Goal: Task Accomplishment & Management: Manage account settings

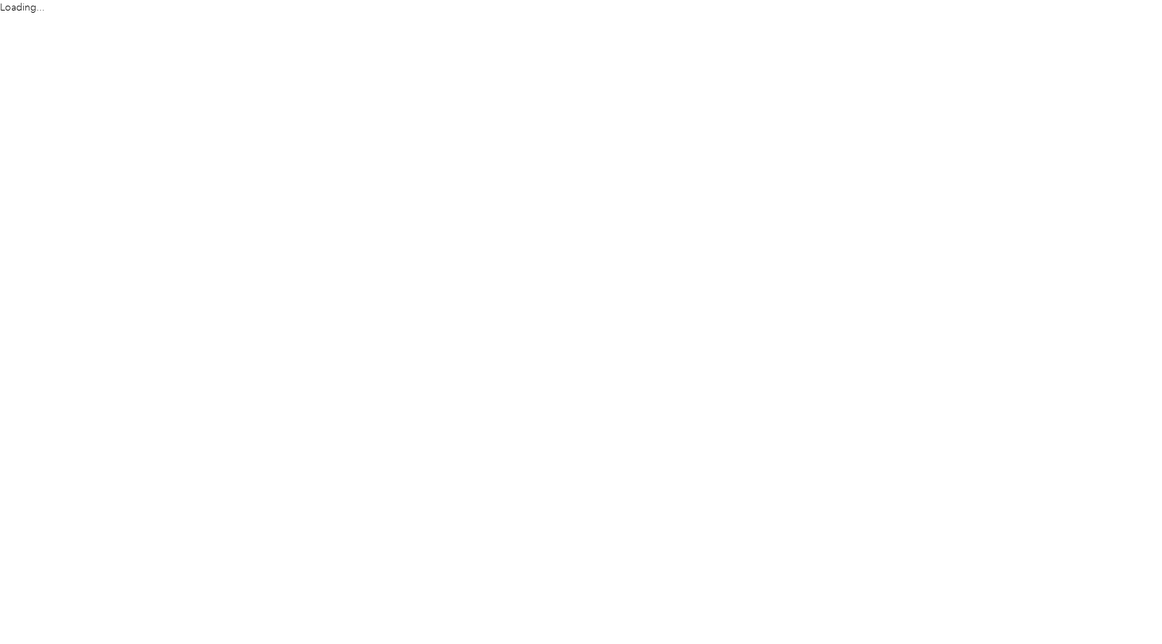
click at [970, 586] on html "Loading..." at bounding box center [577, 322] width 1155 height 644
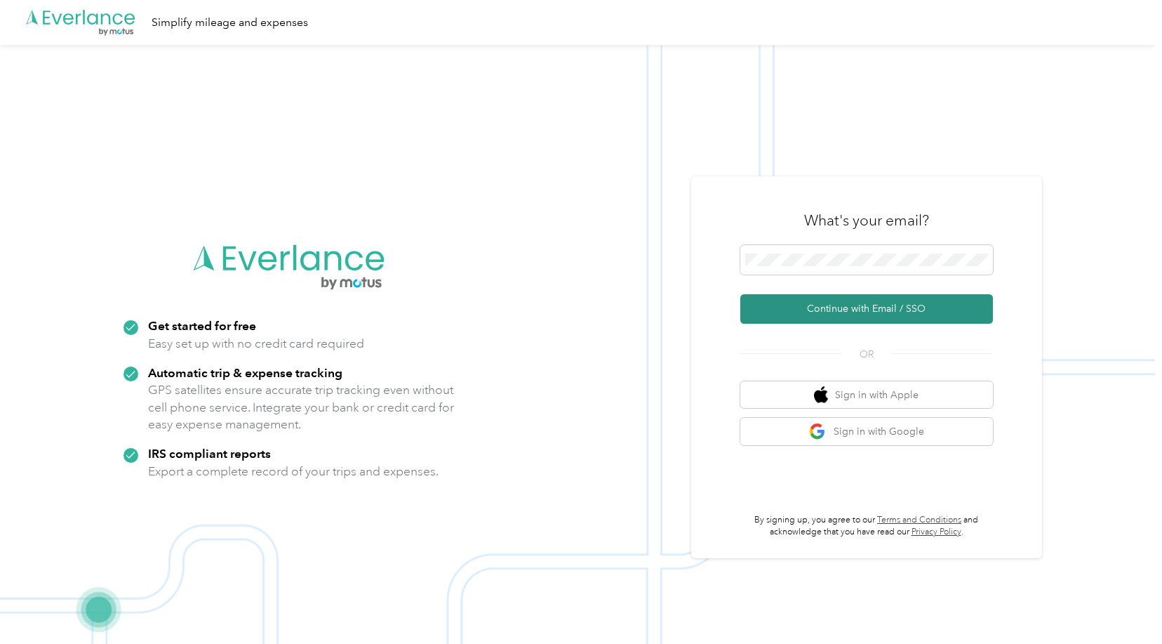
click at [884, 307] on button "Continue with Email / SSO" at bounding box center [867, 308] width 253 height 29
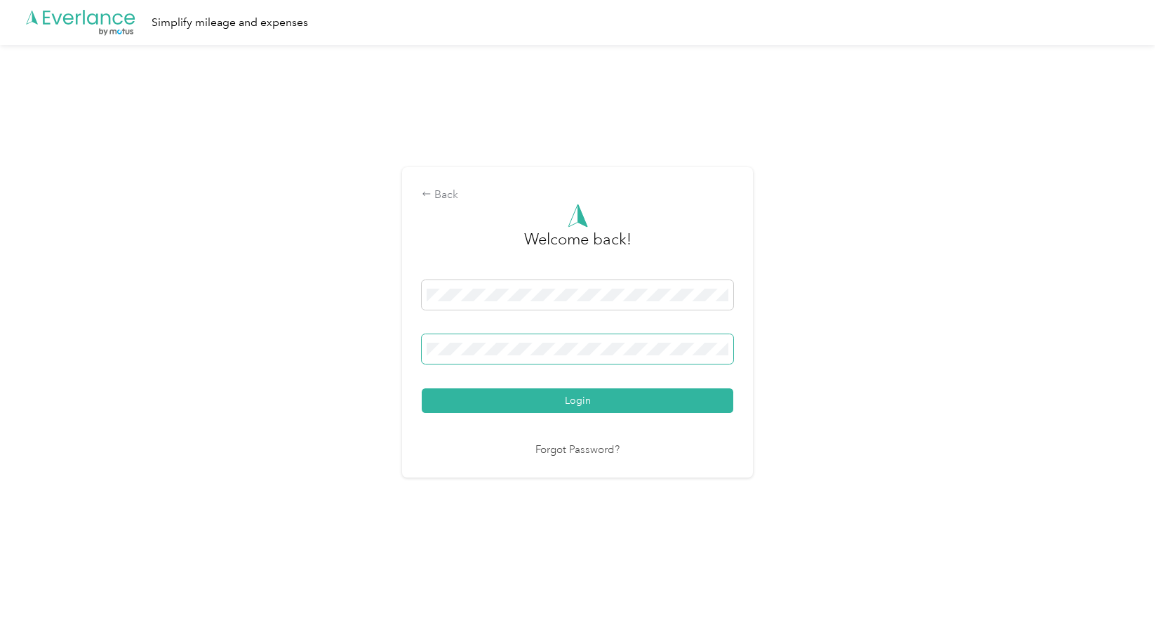
click at [422, 388] on button "Login" at bounding box center [578, 400] width 312 height 25
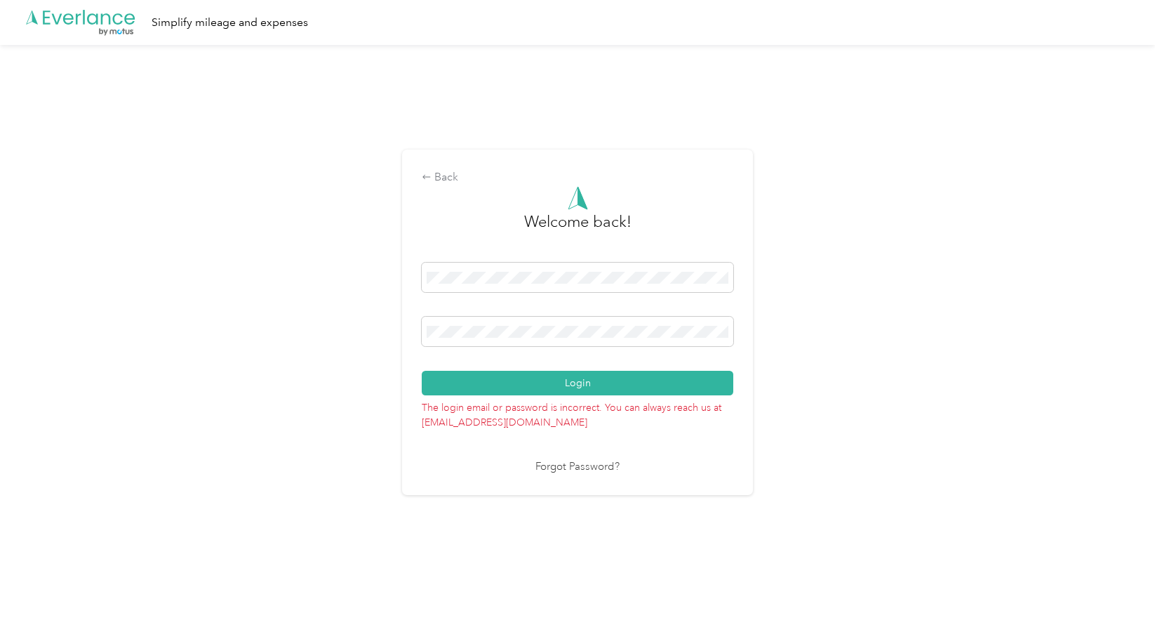
click at [391, 332] on div "Back Welcome back! Login The login email or password is incorrect. You can alwa…" at bounding box center [577, 328] width 1155 height 566
click at [422, 371] on button "Login" at bounding box center [578, 383] width 312 height 25
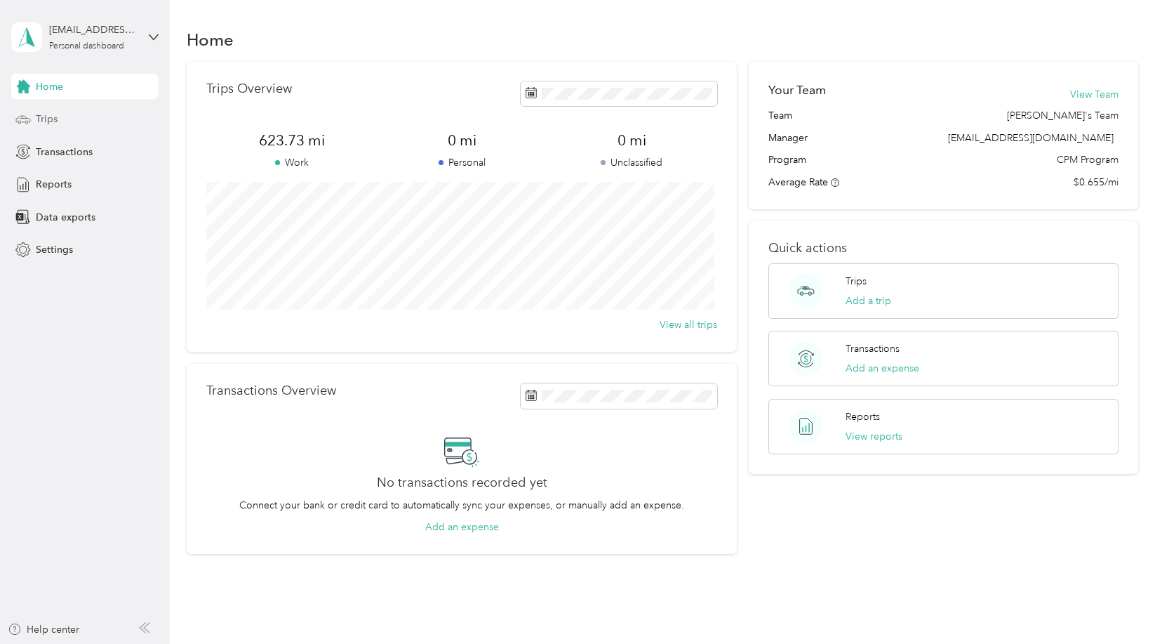
click at [52, 117] on span "Trips" at bounding box center [47, 119] width 22 height 15
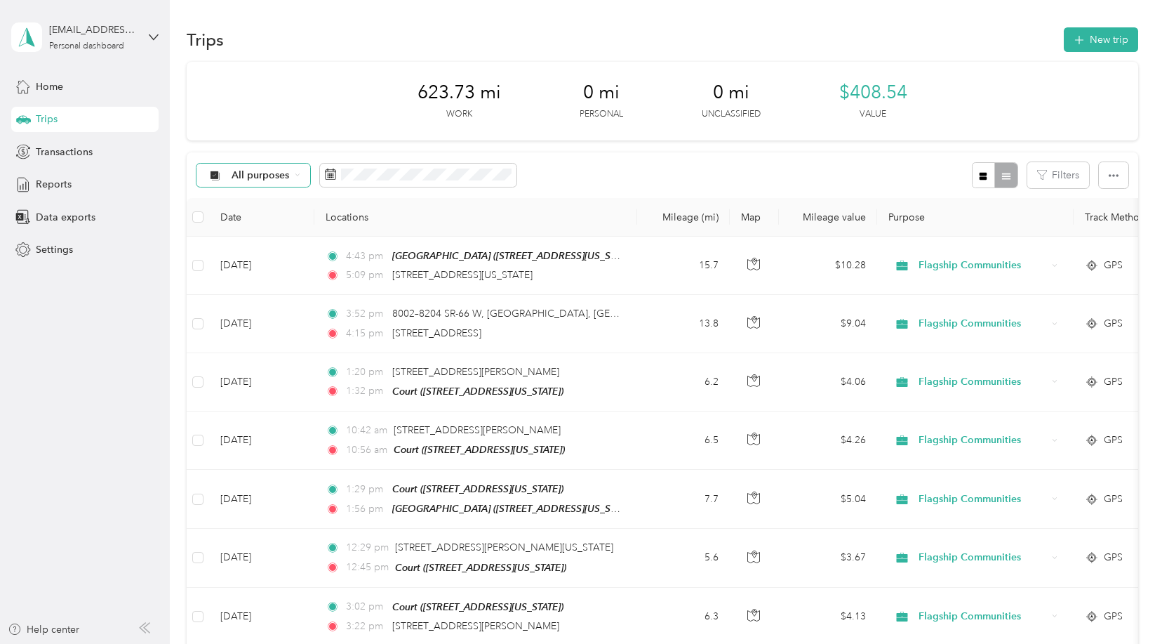
click at [281, 178] on span "All purposes" at bounding box center [261, 176] width 58 height 10
click at [286, 174] on span "All purposes" at bounding box center [261, 176] width 58 height 10
click at [65, 153] on span "Transactions" at bounding box center [64, 152] width 57 height 15
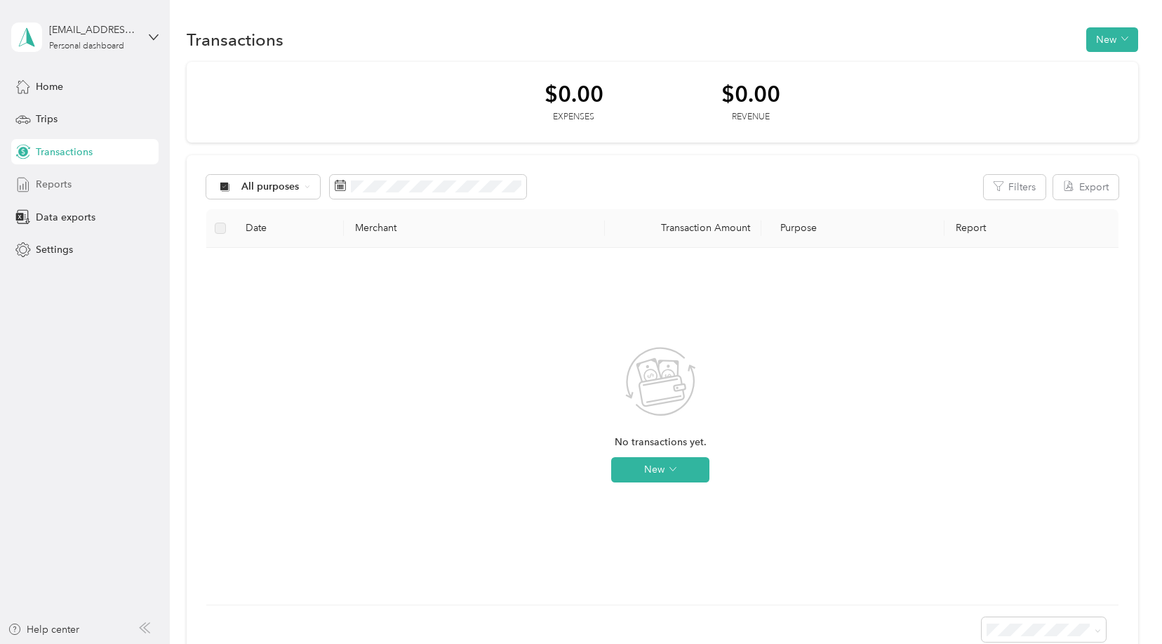
click at [55, 185] on span "Reports" at bounding box center [54, 184] width 36 height 15
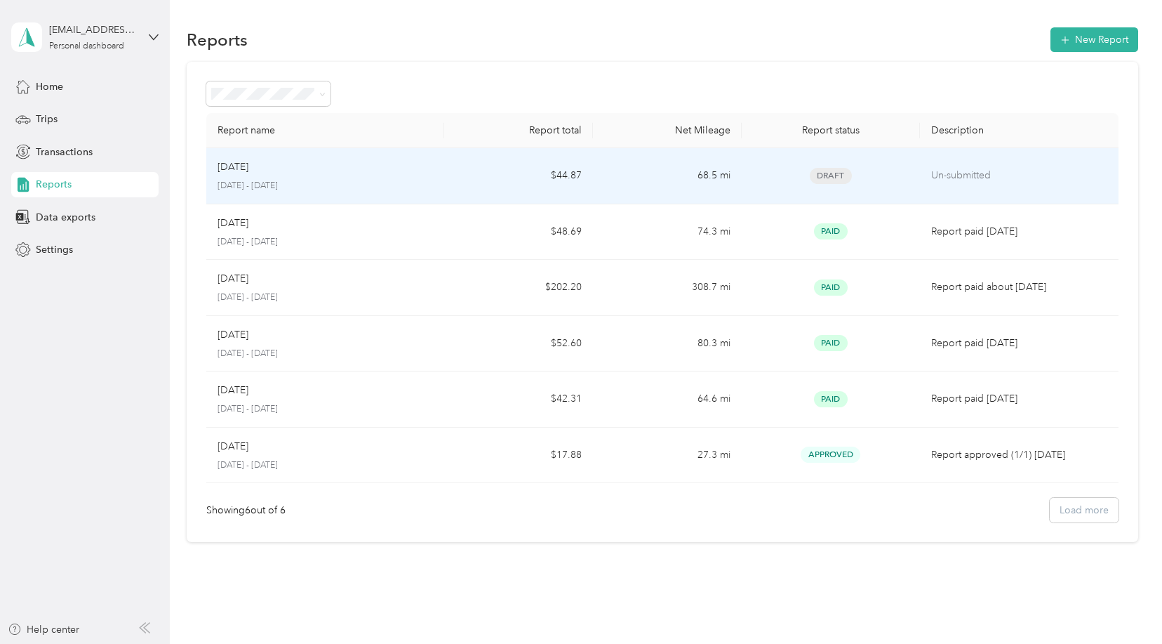
click at [404, 171] on div "[DATE]" at bounding box center [325, 166] width 215 height 15
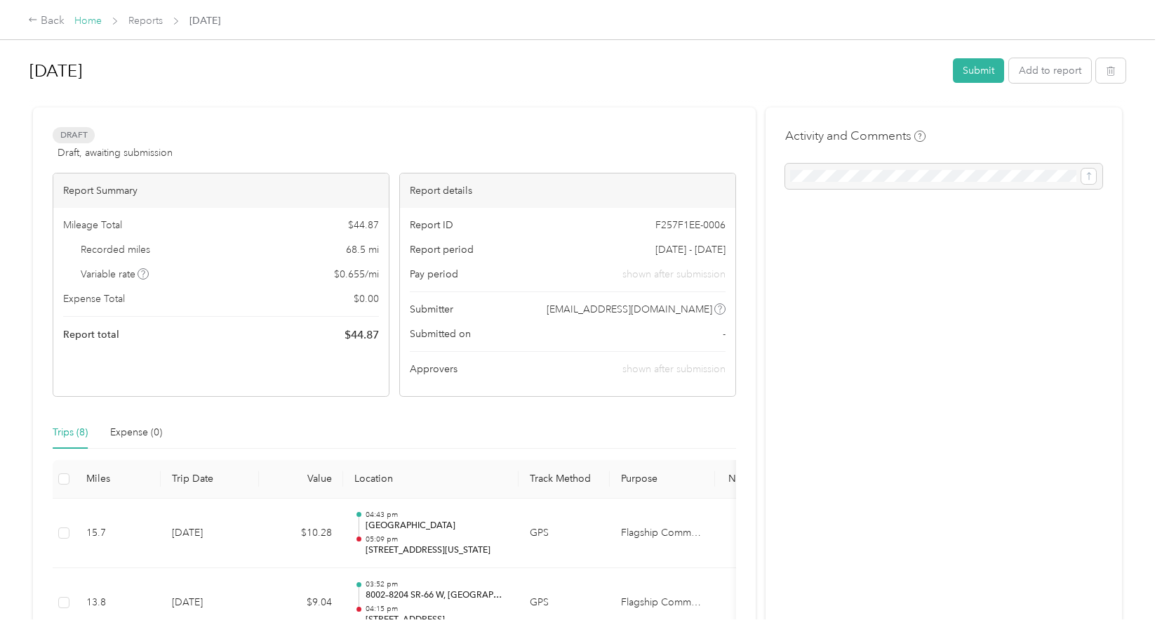
click at [87, 23] on link "Home" at bounding box center [87, 21] width 27 height 12
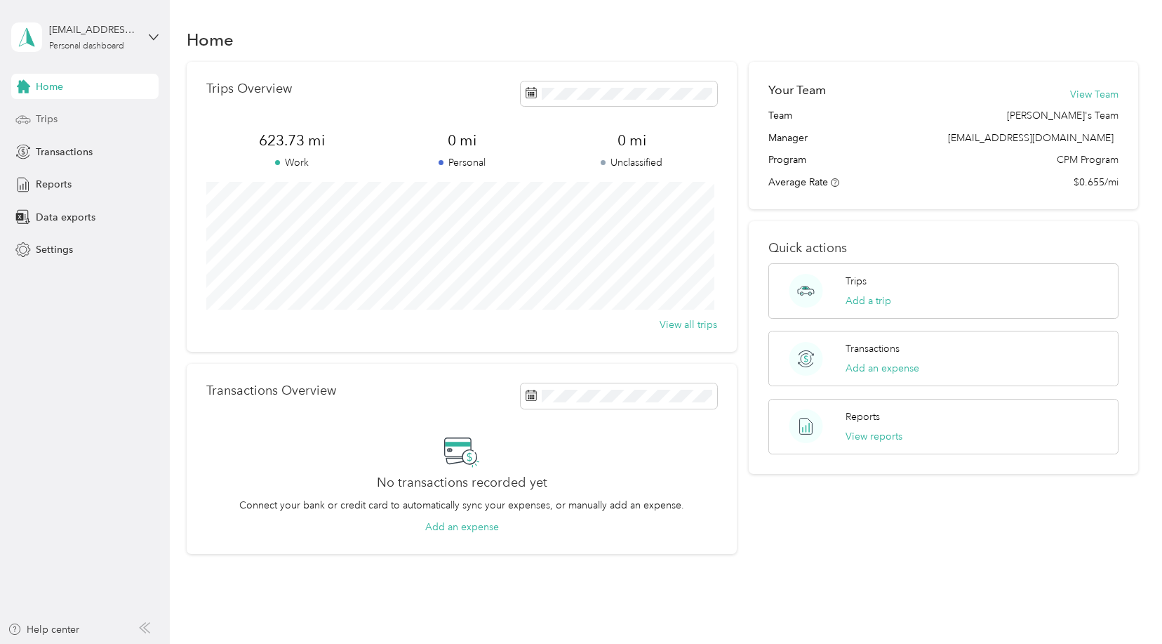
click at [48, 110] on div "Trips" at bounding box center [84, 119] width 147 height 25
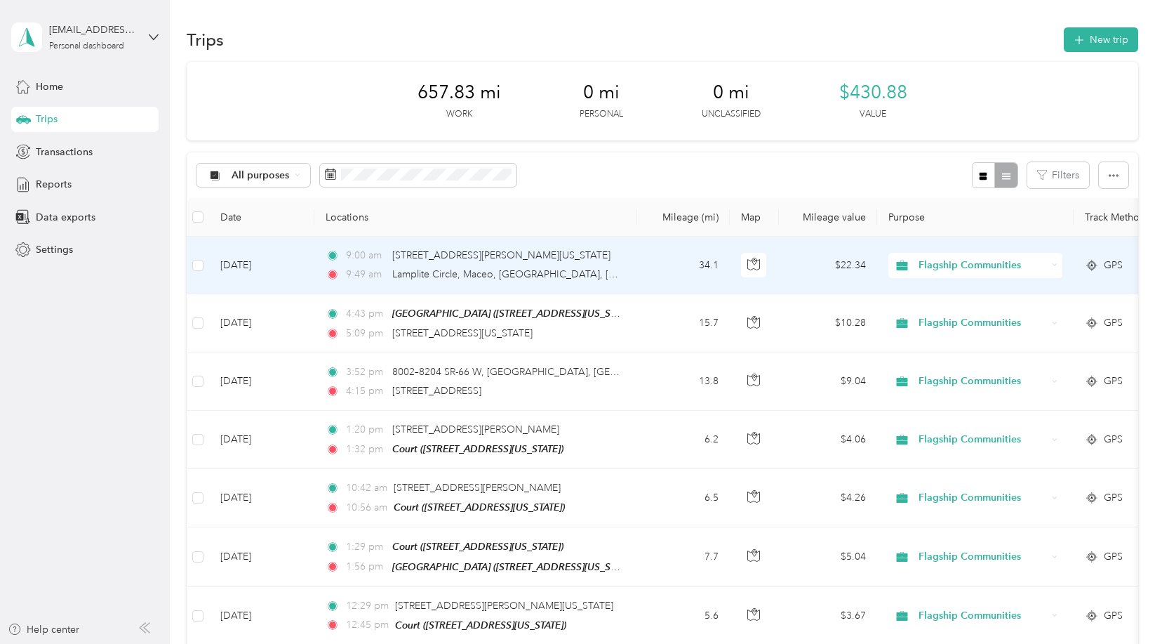
click at [317, 288] on td "9:00 am 7005, Pollack Avenue, Evansville, Vanderburgh County, Indiana, 47715, U…" at bounding box center [475, 266] width 323 height 58
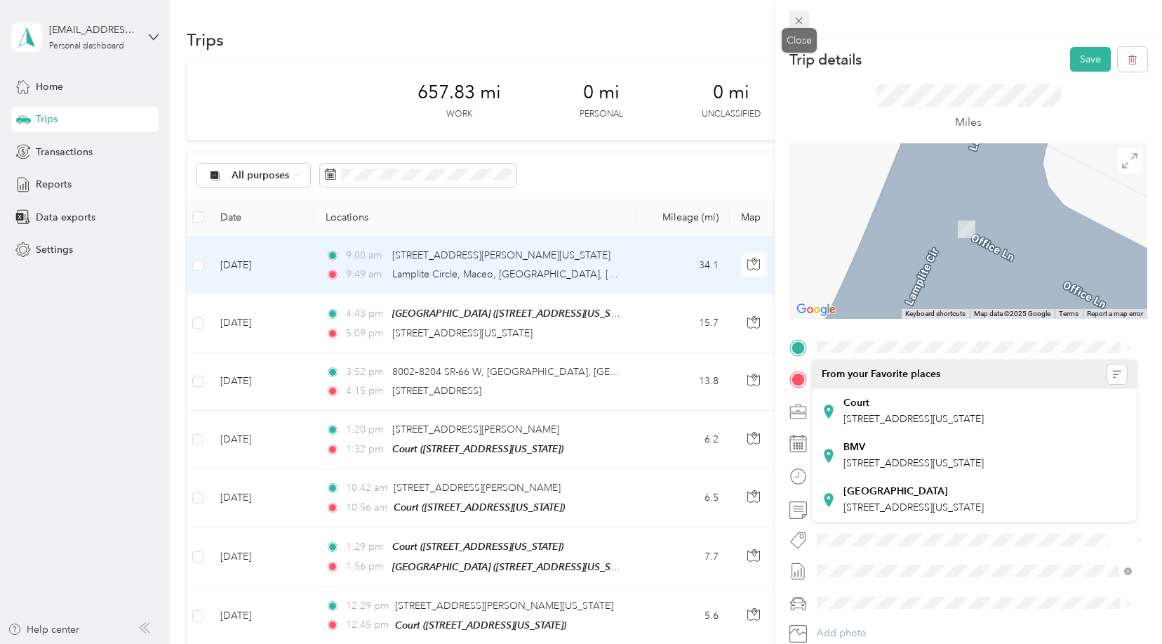
click at [803, 20] on icon at bounding box center [799, 21] width 12 height 12
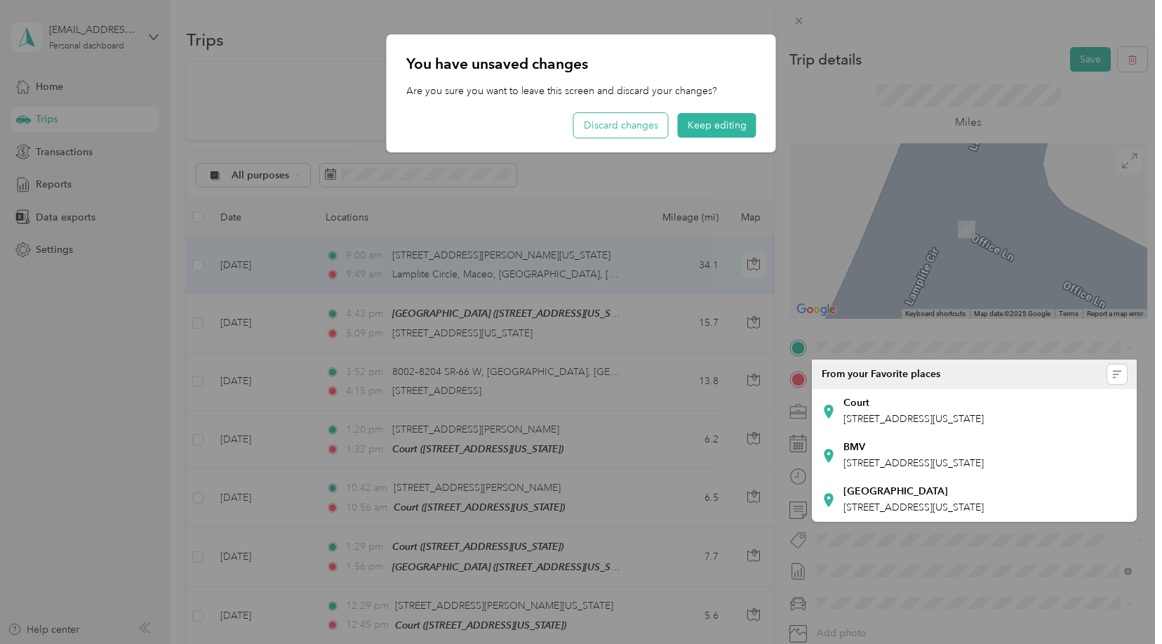
click at [628, 121] on button "Discard changes" at bounding box center [621, 125] width 94 height 25
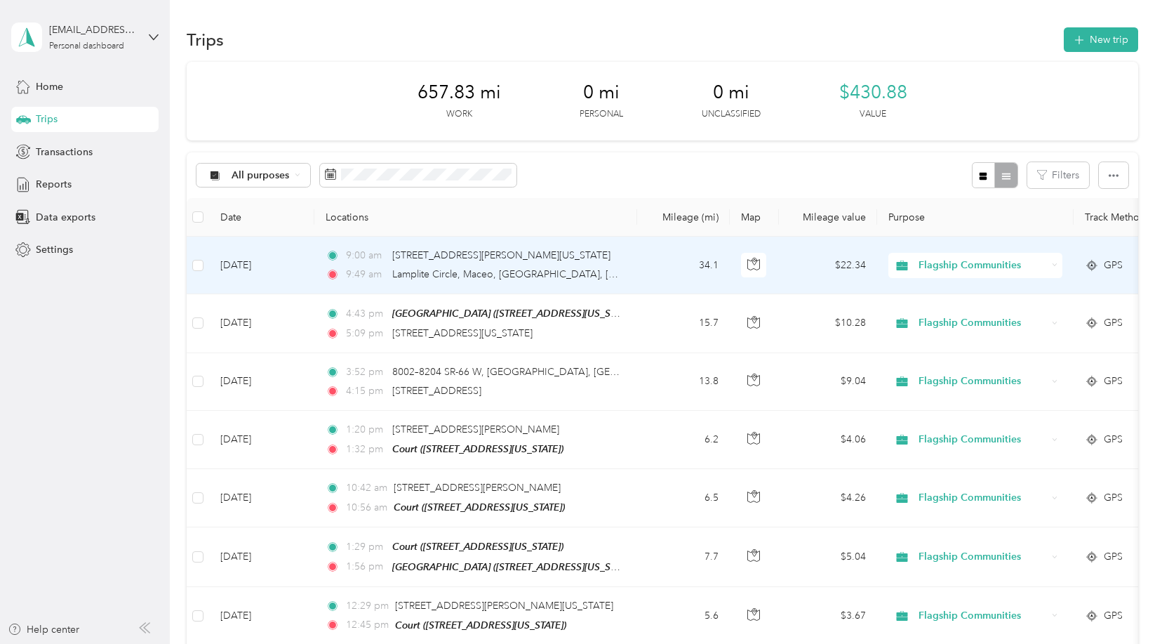
click at [651, 270] on td "34.1" at bounding box center [683, 266] width 93 height 58
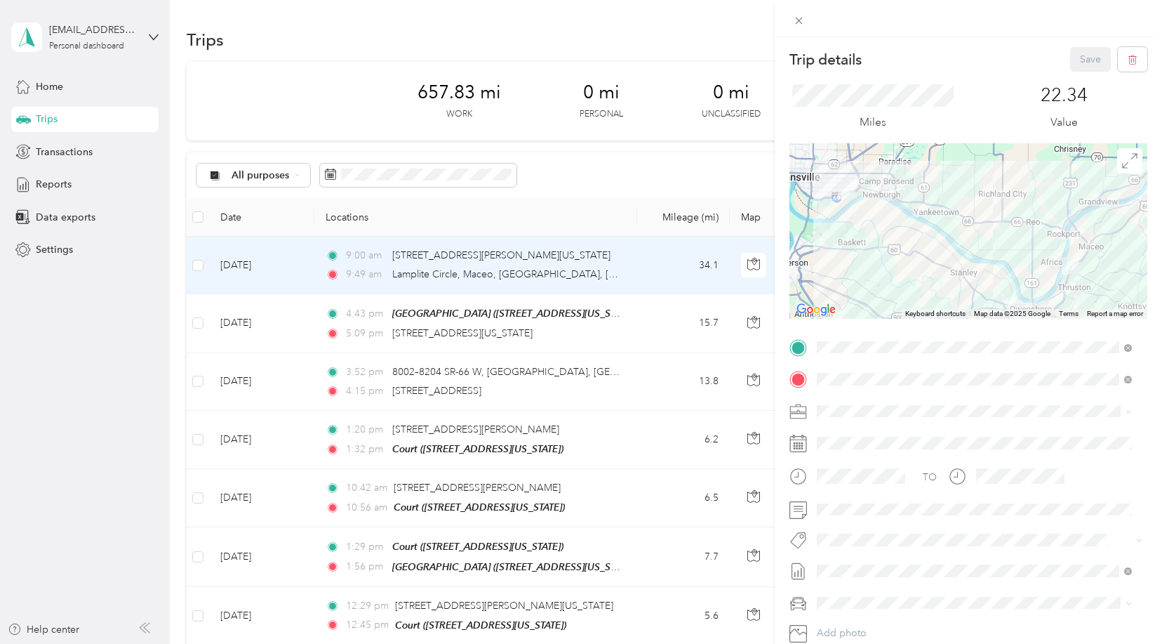
click at [730, 55] on div "Trip details Save This trip cannot be edited because it is either under review,…" at bounding box center [581, 322] width 1162 height 644
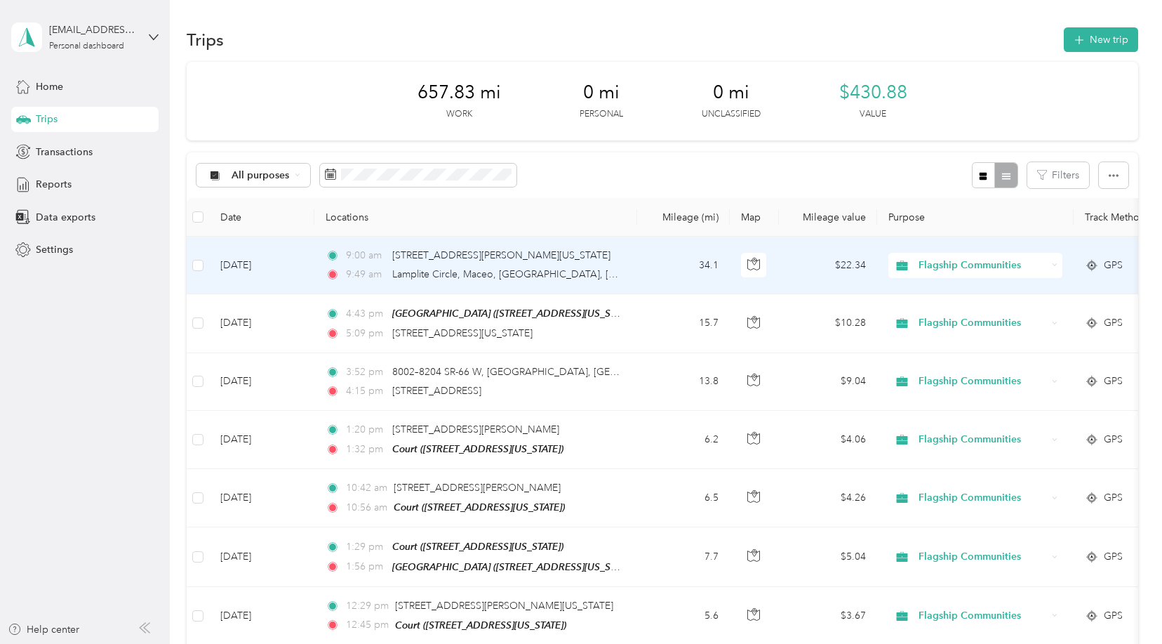
click at [652, 280] on td "34.1" at bounding box center [683, 266] width 93 height 58
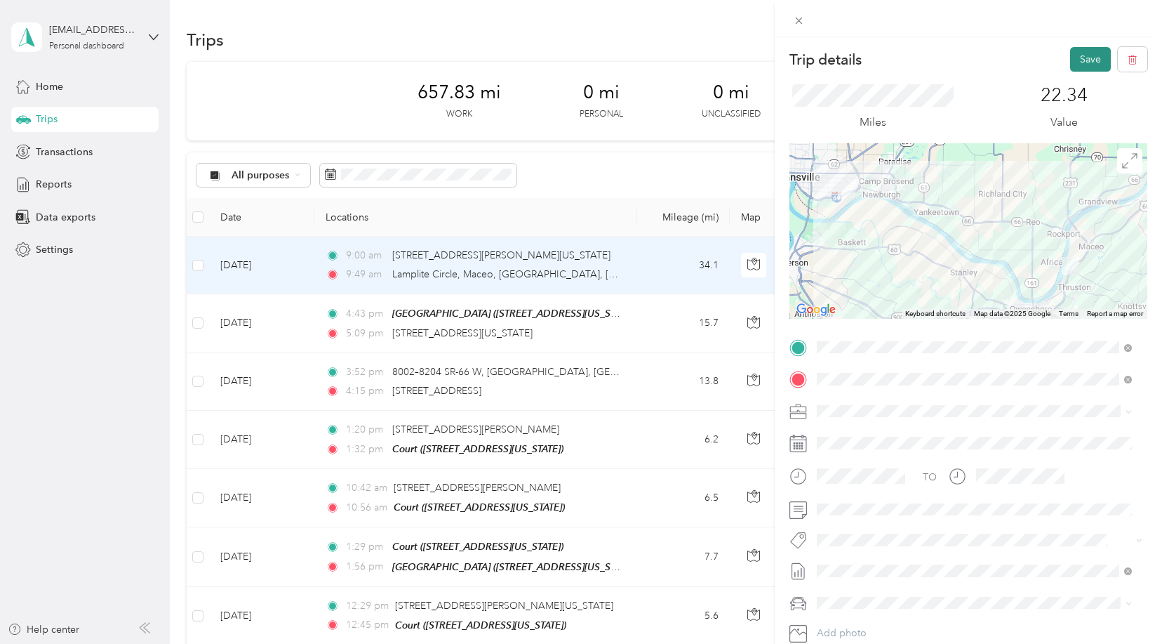
click at [1075, 61] on button "Save" at bounding box center [1090, 59] width 41 height 25
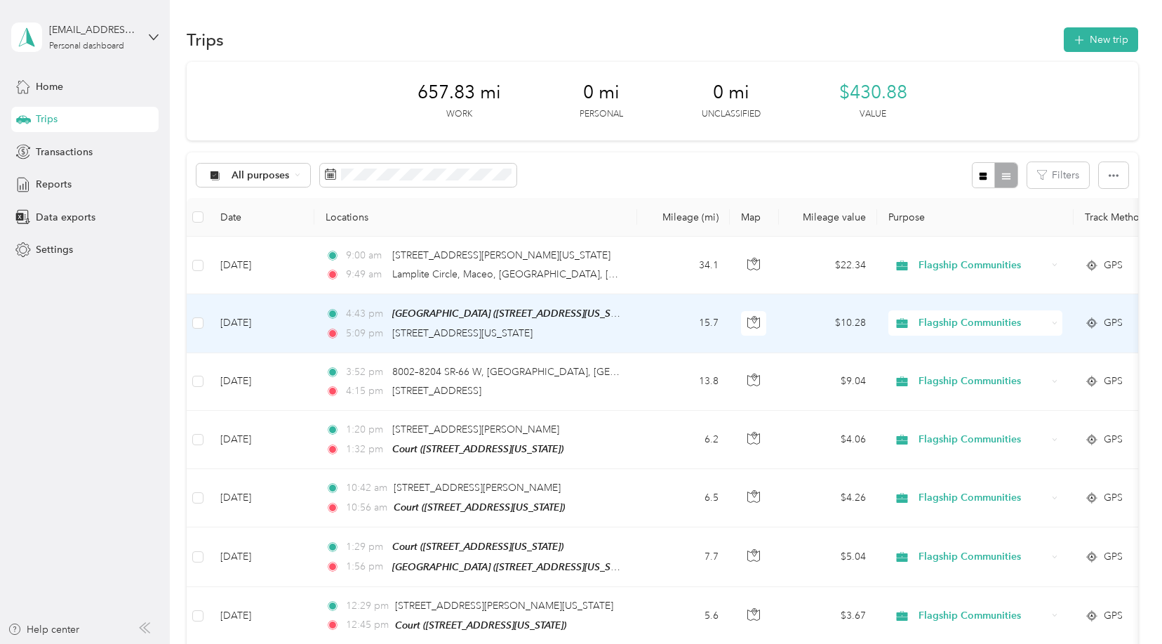
click at [653, 335] on td "15.7" at bounding box center [683, 323] width 93 height 58
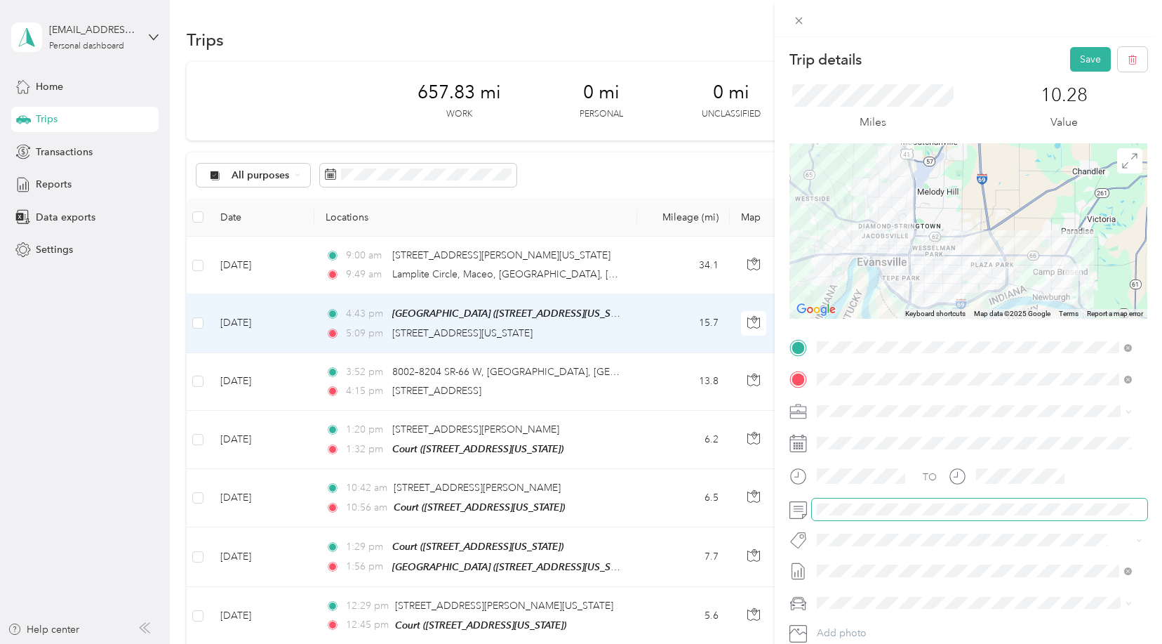
click at [807, 512] on div at bounding box center [969, 509] width 358 height 22
click at [1077, 56] on button "Save" at bounding box center [1090, 59] width 41 height 25
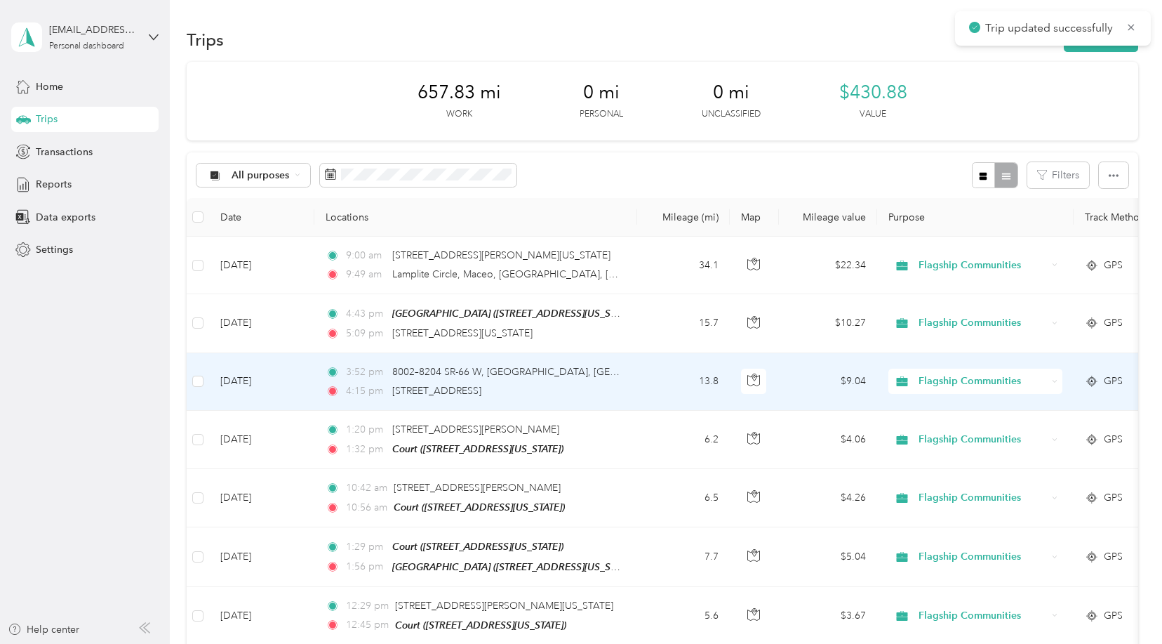
click at [641, 393] on td "13.8" at bounding box center [683, 382] width 93 height 58
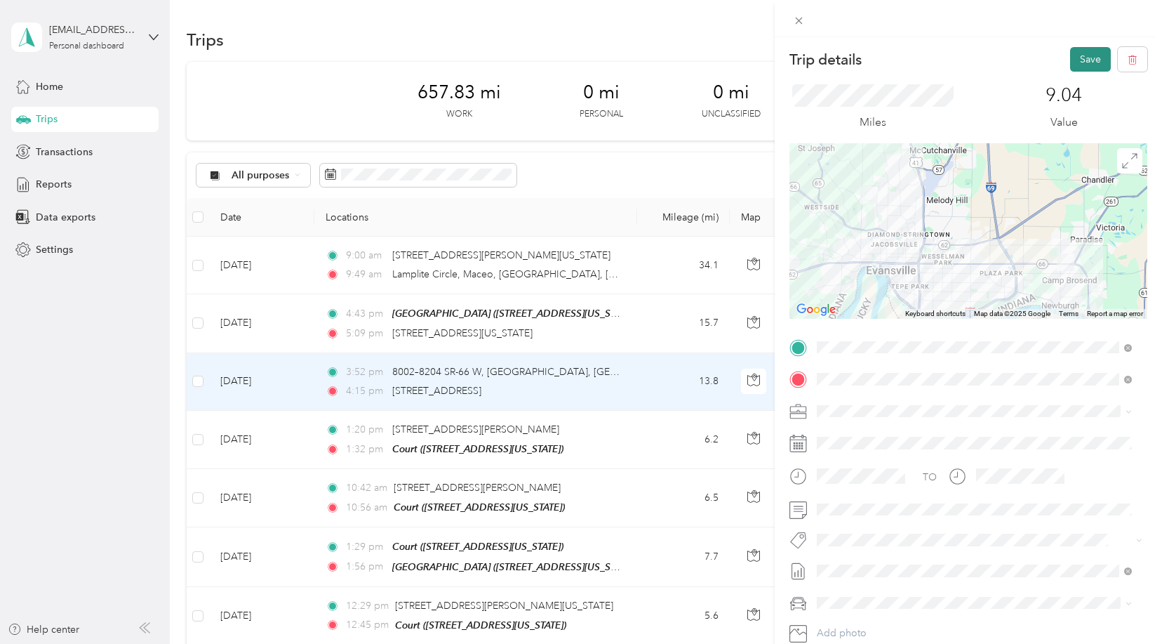
click at [1082, 60] on button "Save" at bounding box center [1090, 59] width 41 height 25
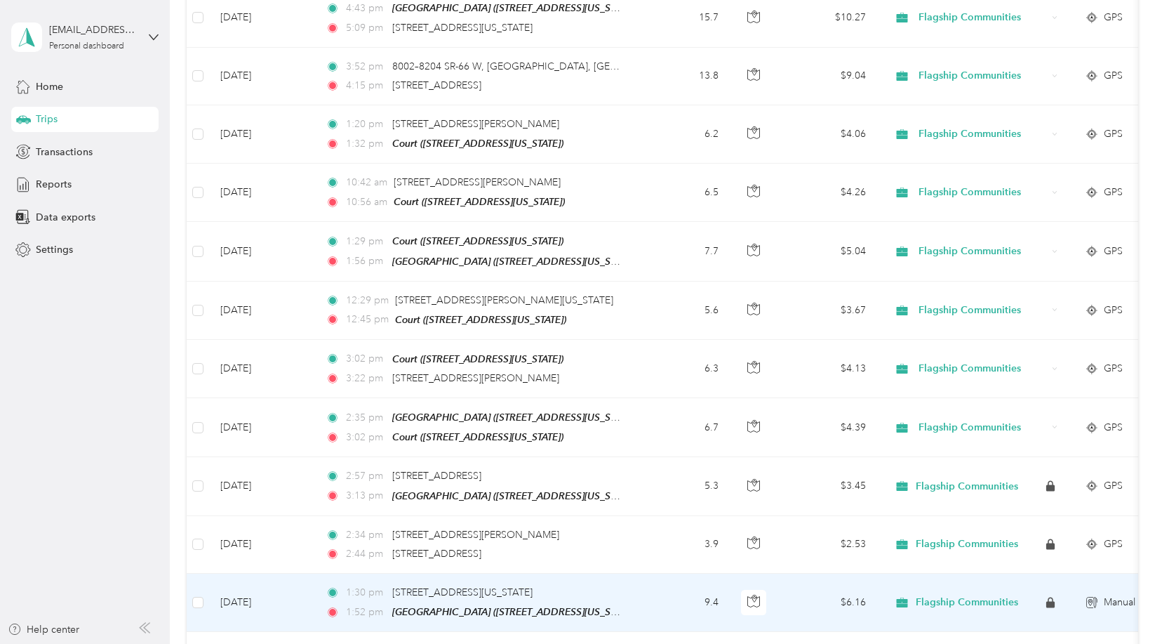
scroll to position [281, 0]
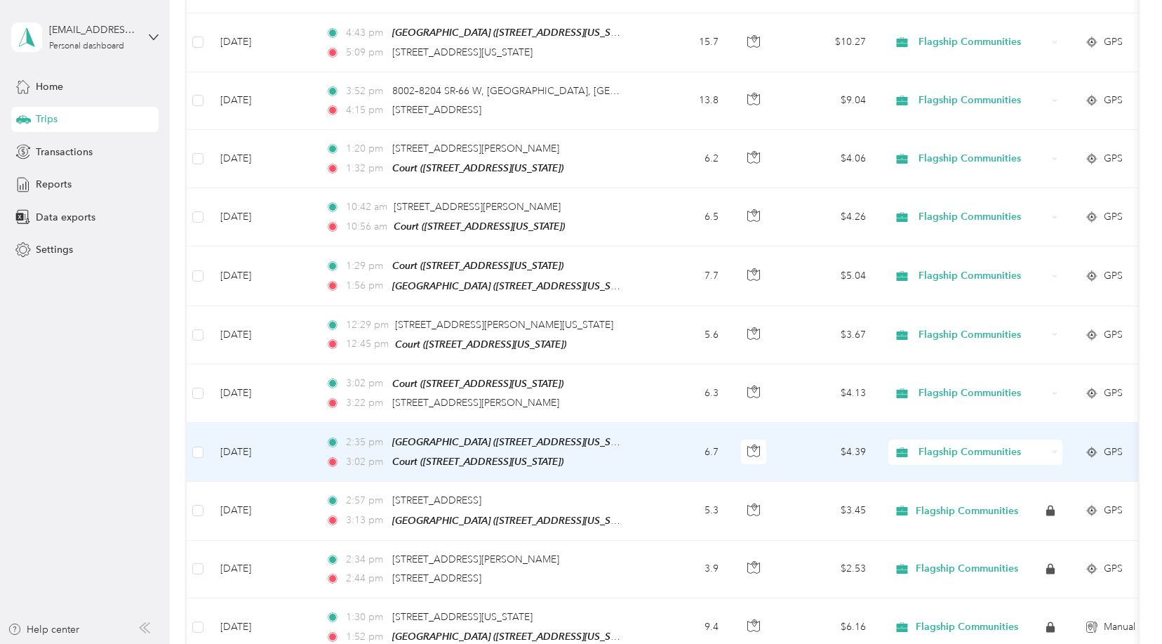
click at [635, 453] on td "2:35 pm Mill Creek (5320 Big 10 Boulevard, Evansville, Evansville, Indiana) 3:0…" at bounding box center [475, 452] width 323 height 59
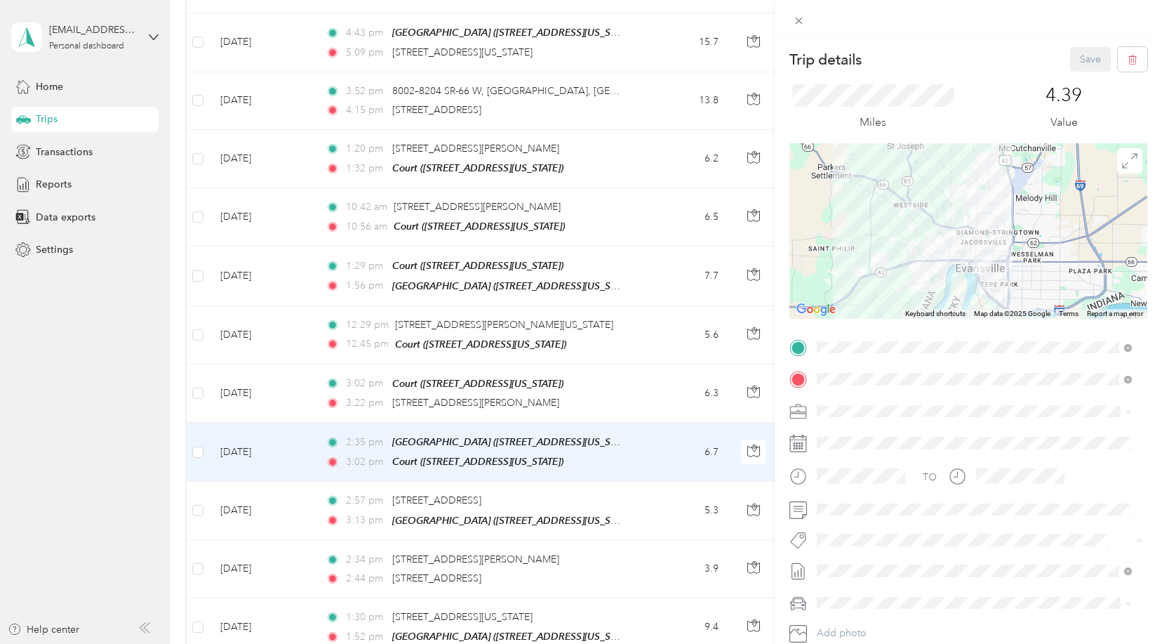
click at [1003, 72] on div "Miles 4.39 Value" at bounding box center [969, 108] width 358 height 72
click at [810, 541] on div at bounding box center [969, 540] width 358 height 20
click at [1081, 58] on button "Save" at bounding box center [1090, 59] width 41 height 25
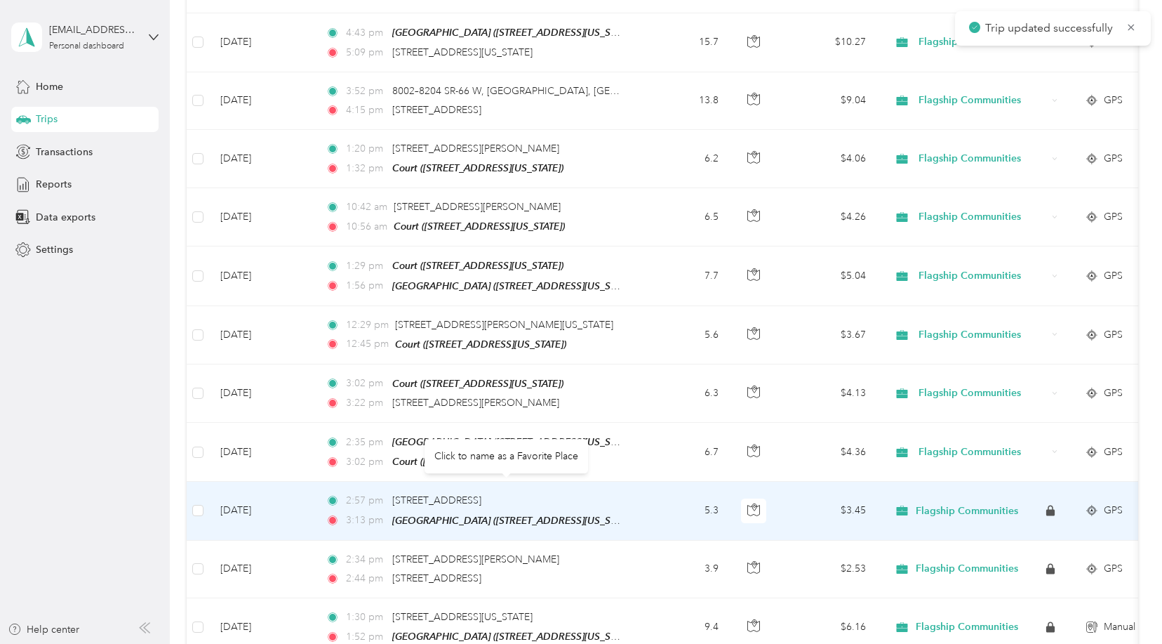
click at [639, 490] on td "5.3" at bounding box center [683, 511] width 93 height 58
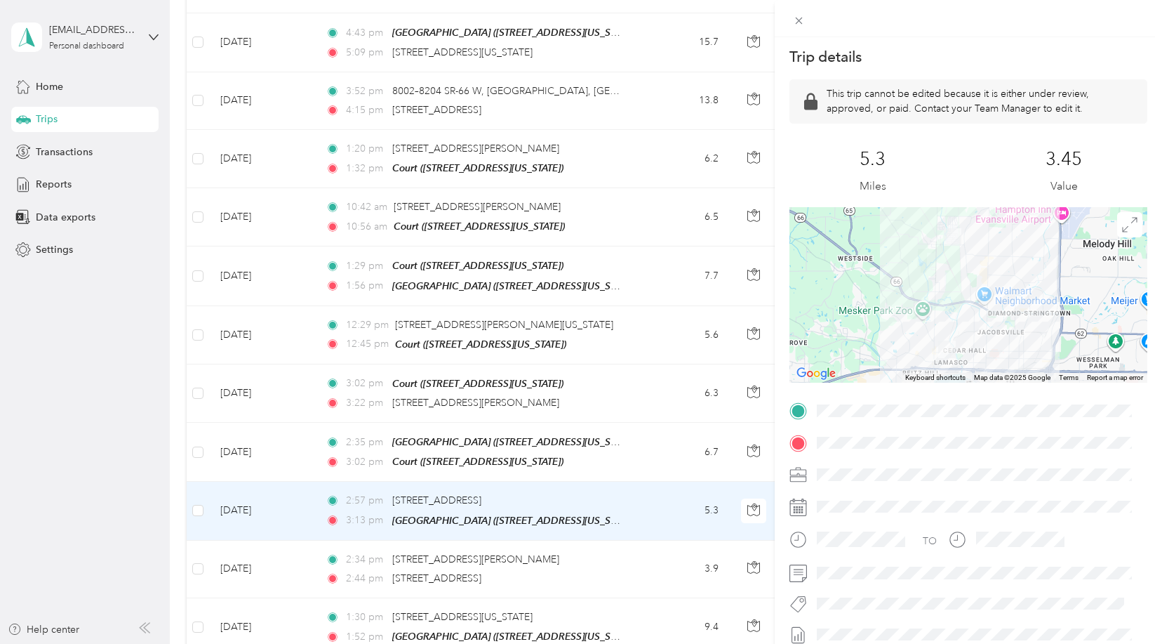
click at [640, 446] on div "Trip details This trip cannot be edited because it is either under review, appr…" at bounding box center [581, 322] width 1162 height 644
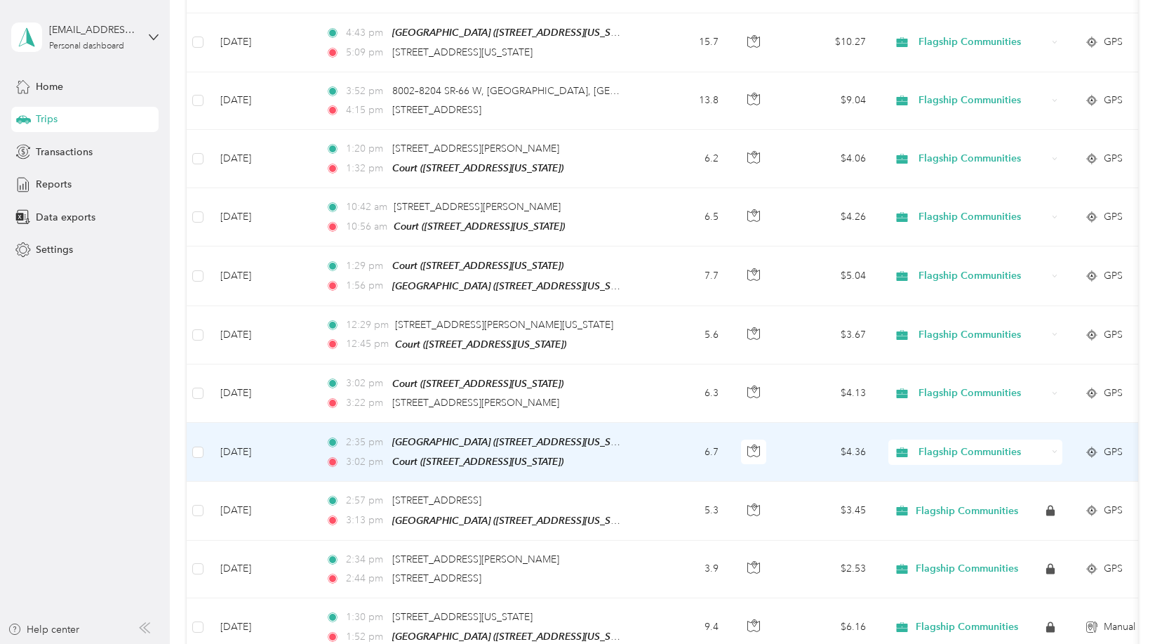
click at [636, 448] on td "2:35 pm Mill Creek (5320 Big 10 Boulevard, Evansville, Evansville, Indiana) 3:0…" at bounding box center [475, 452] width 323 height 59
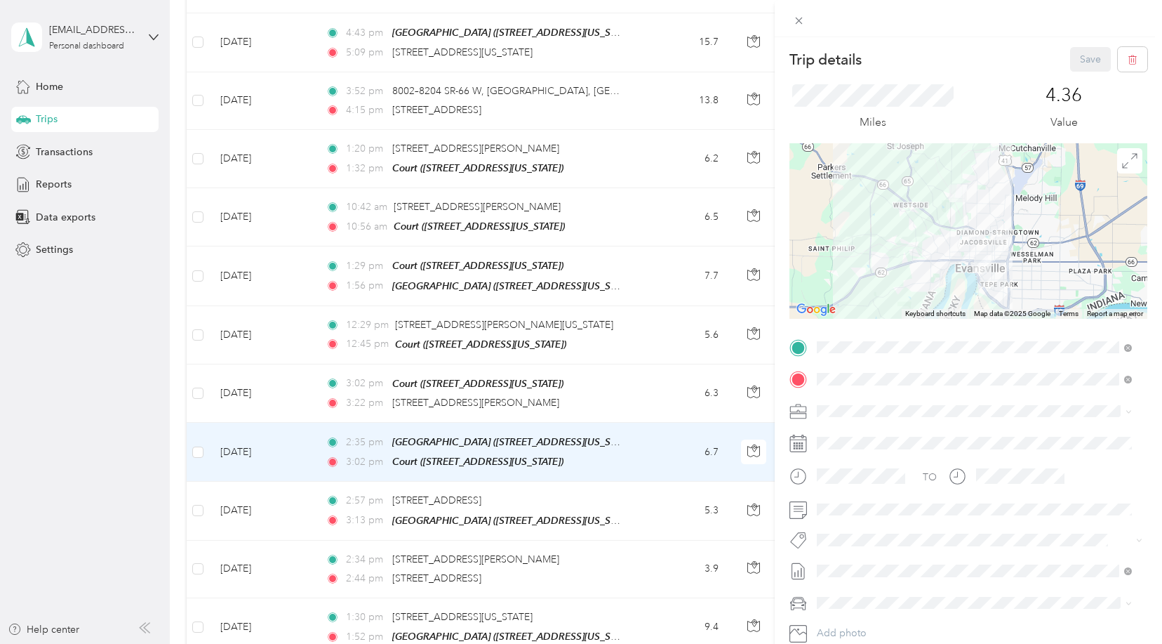
click at [633, 402] on div "Trip details Save This trip cannot be edited because it is either under review,…" at bounding box center [581, 322] width 1162 height 644
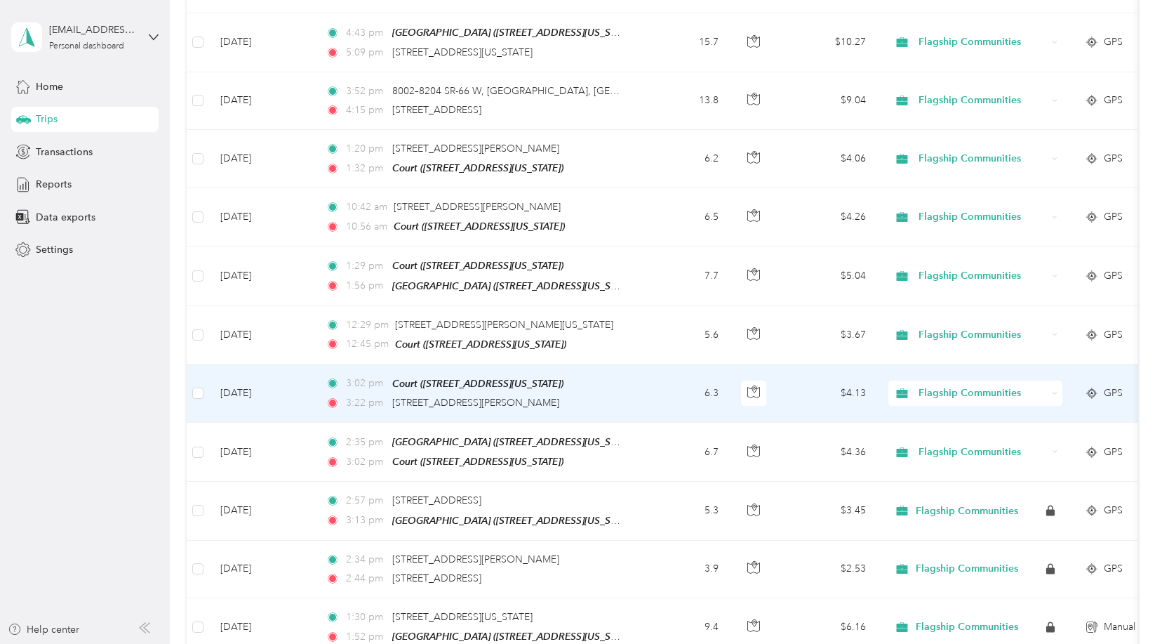
click at [633, 402] on td "3:02 pm Court (825 Sycamore Street, Evansville, Evansville, Indiana) 3:22 pm 59…" at bounding box center [475, 393] width 323 height 58
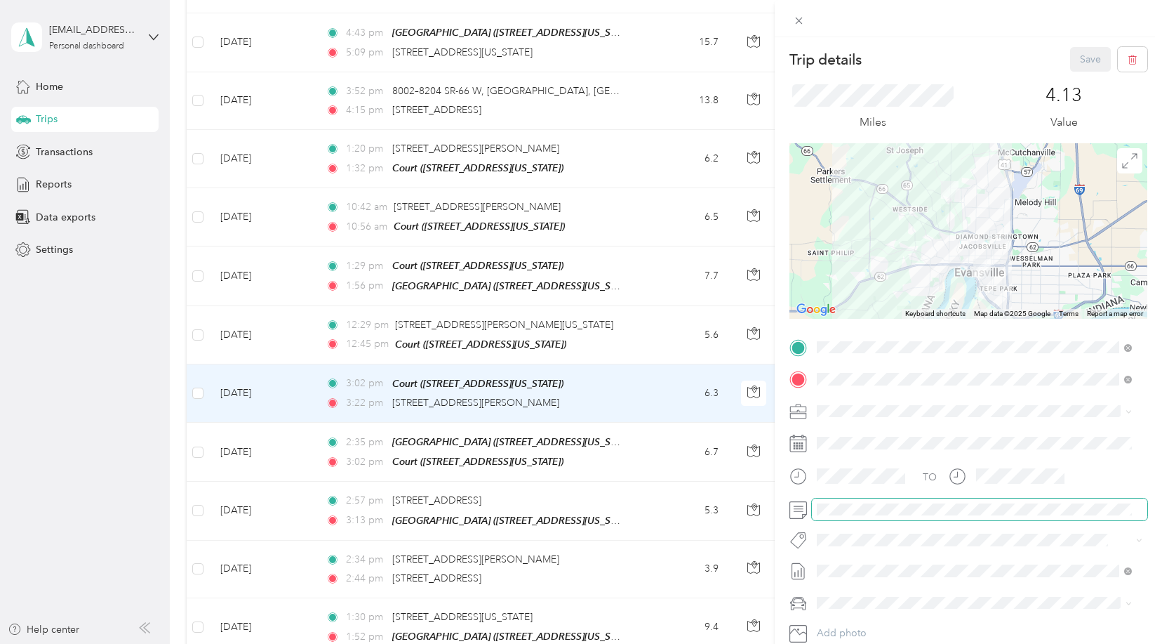
click at [878, 516] on span at bounding box center [980, 509] width 336 height 22
click at [1077, 65] on button "Save" at bounding box center [1090, 59] width 41 height 25
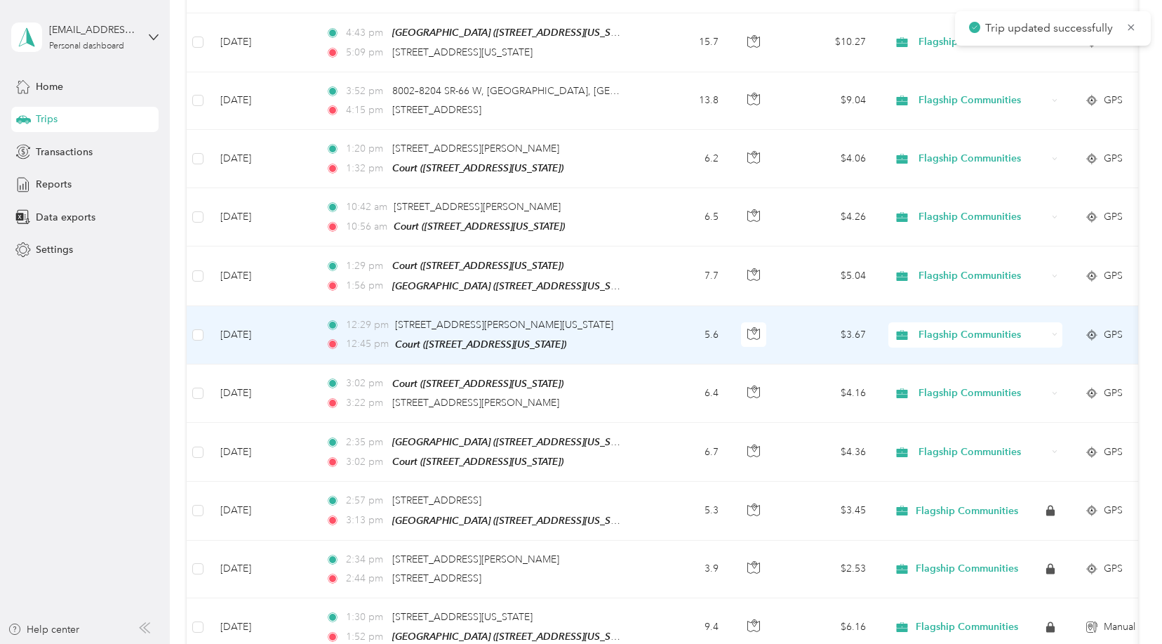
click at [642, 332] on td "5.6" at bounding box center [683, 335] width 93 height 58
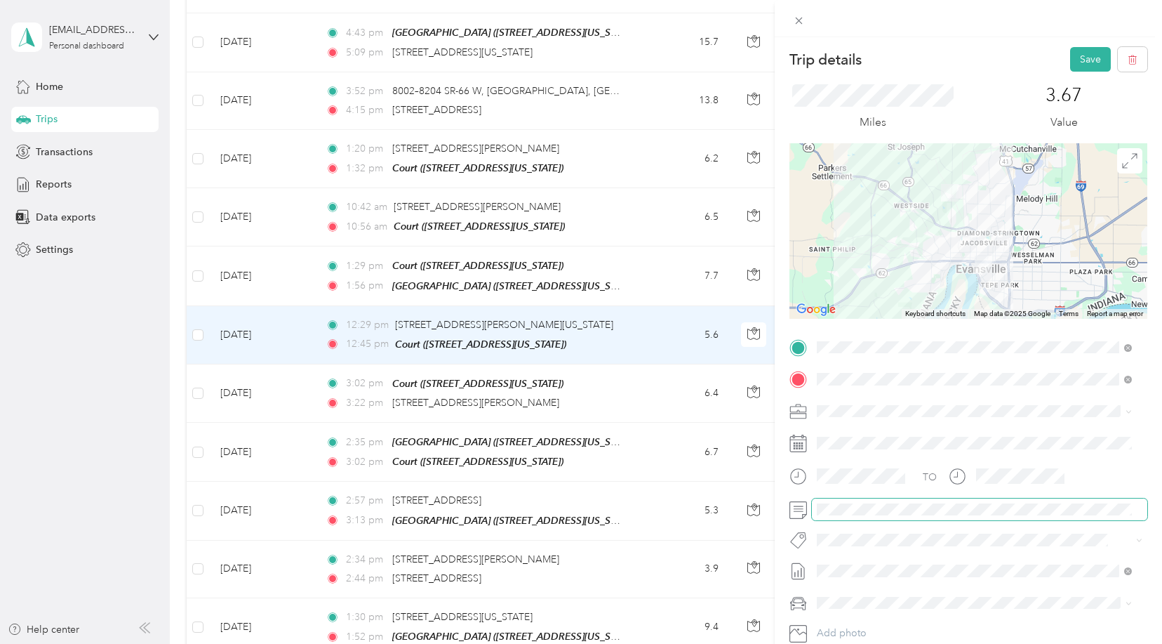
click at [795, 511] on div at bounding box center [969, 509] width 358 height 22
click at [1071, 50] on button "Save" at bounding box center [1090, 59] width 41 height 25
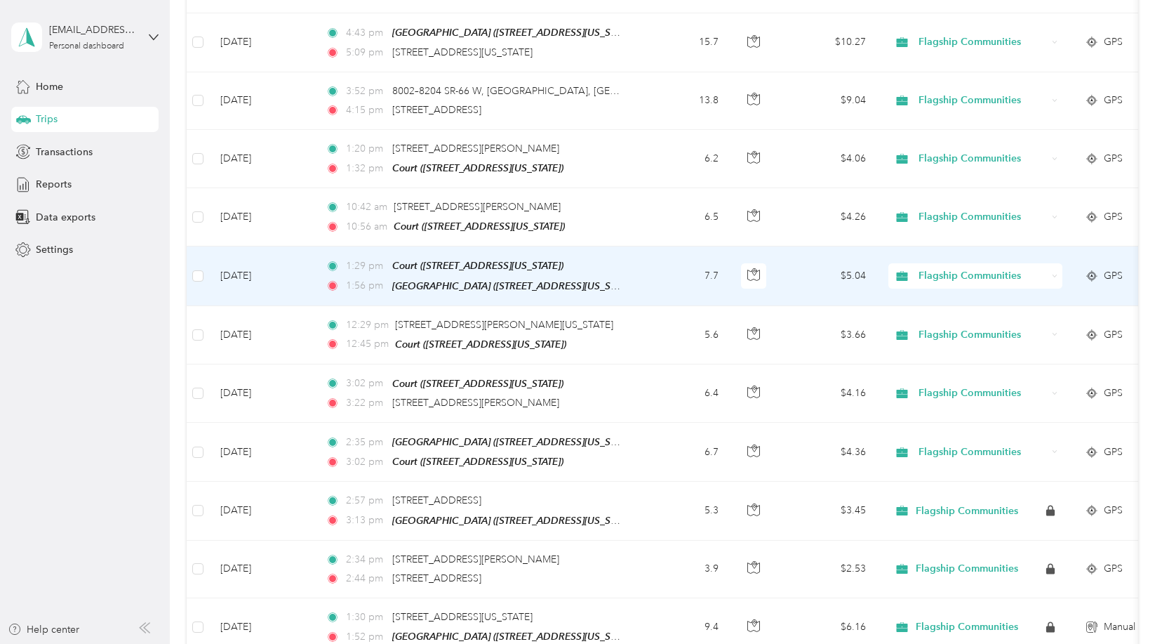
click at [664, 266] on td "7.7" at bounding box center [683, 275] width 93 height 59
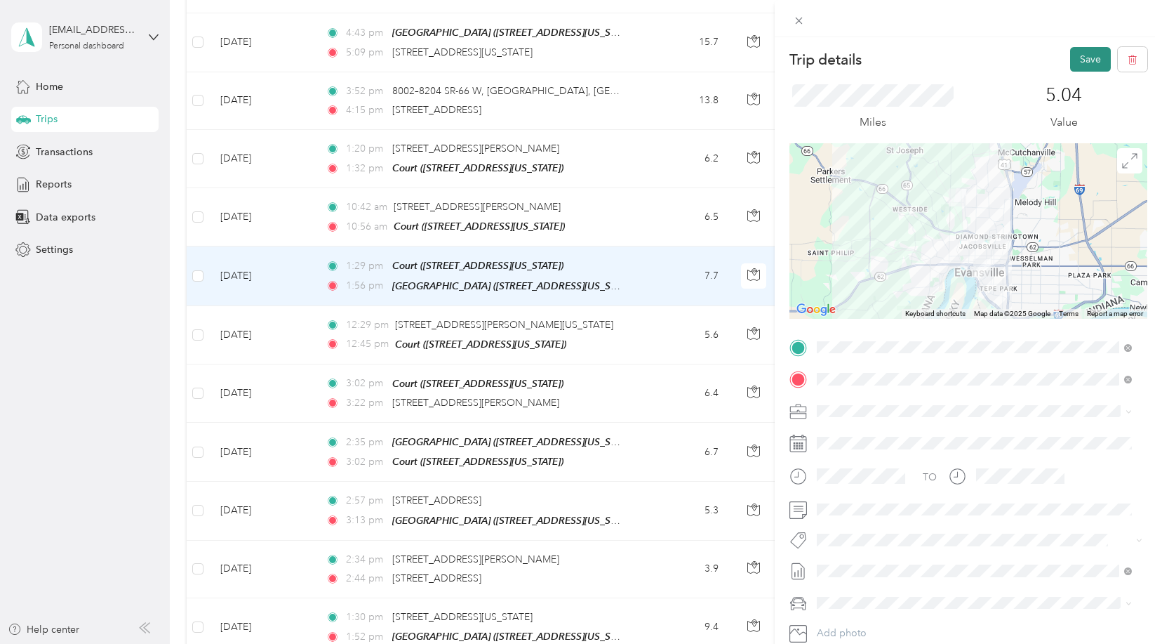
click at [1087, 64] on button "Save" at bounding box center [1090, 59] width 41 height 25
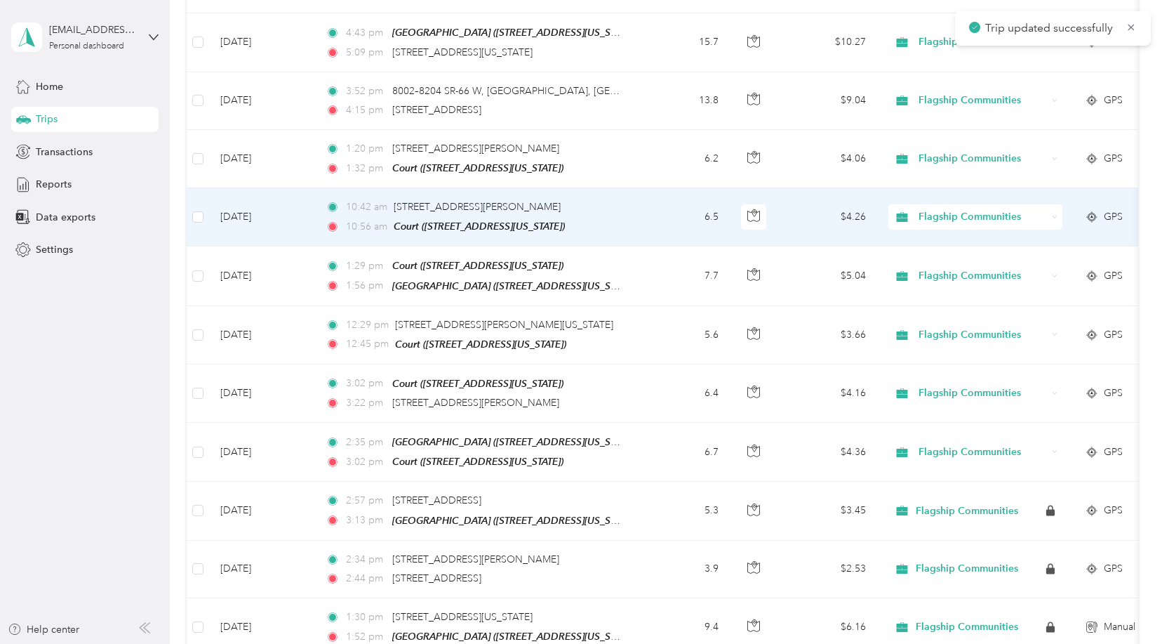
click at [638, 208] on td "6.5" at bounding box center [683, 217] width 93 height 58
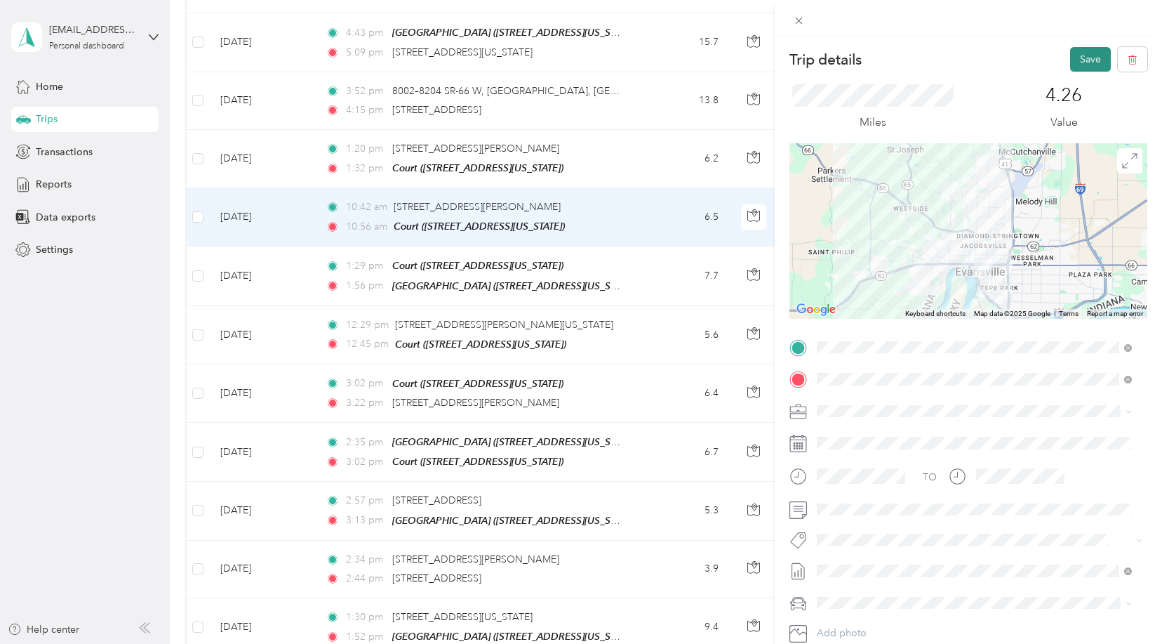
click at [1077, 52] on button "Save" at bounding box center [1090, 59] width 41 height 25
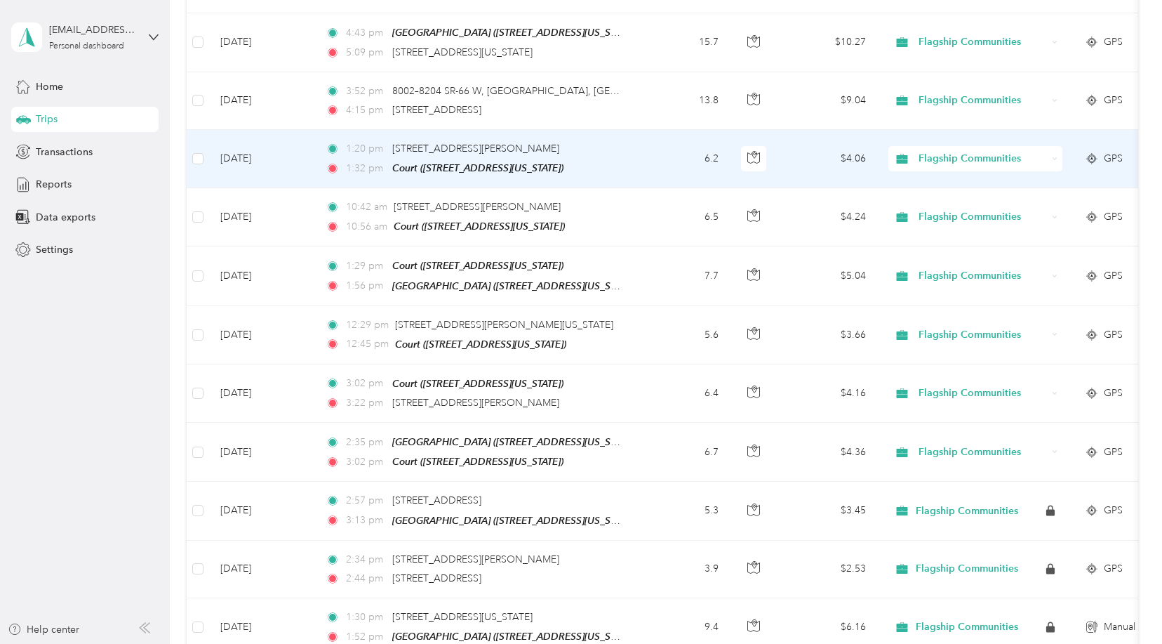
click at [647, 150] on td "6.2" at bounding box center [683, 159] width 93 height 58
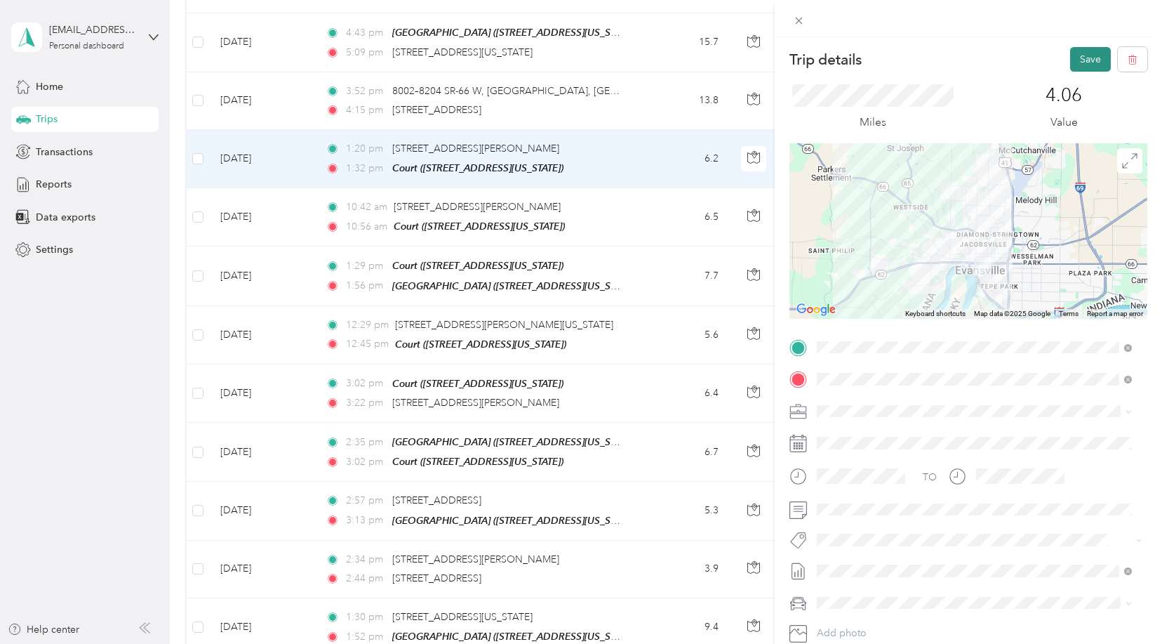
click at [1079, 64] on button "Save" at bounding box center [1090, 59] width 41 height 25
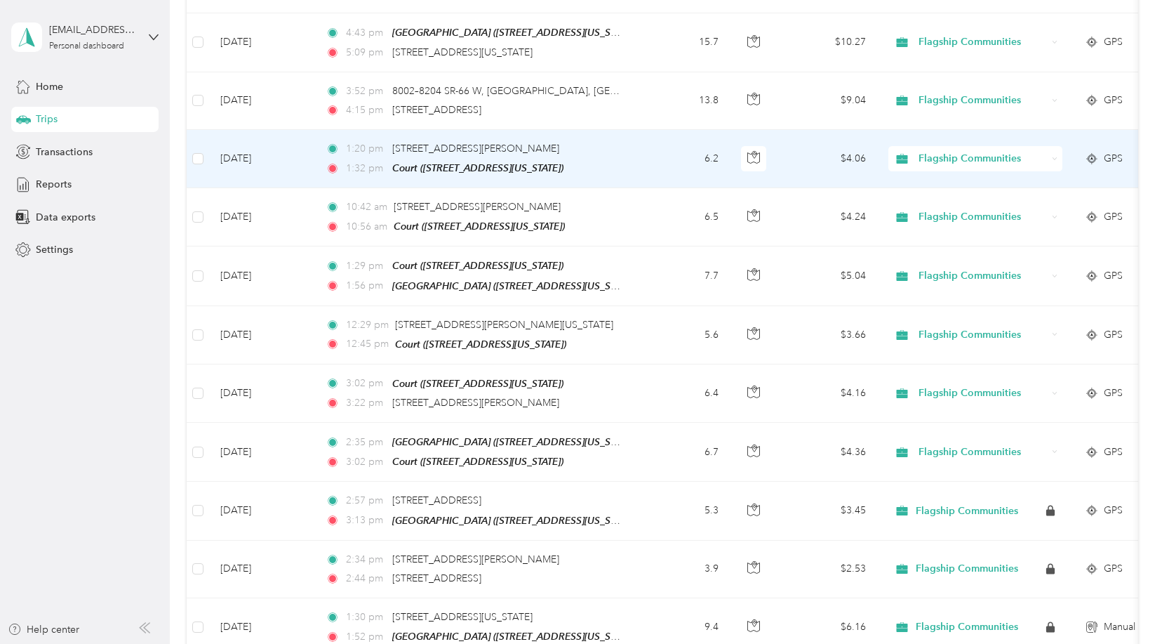
click at [646, 160] on td "6.2" at bounding box center [683, 159] width 93 height 58
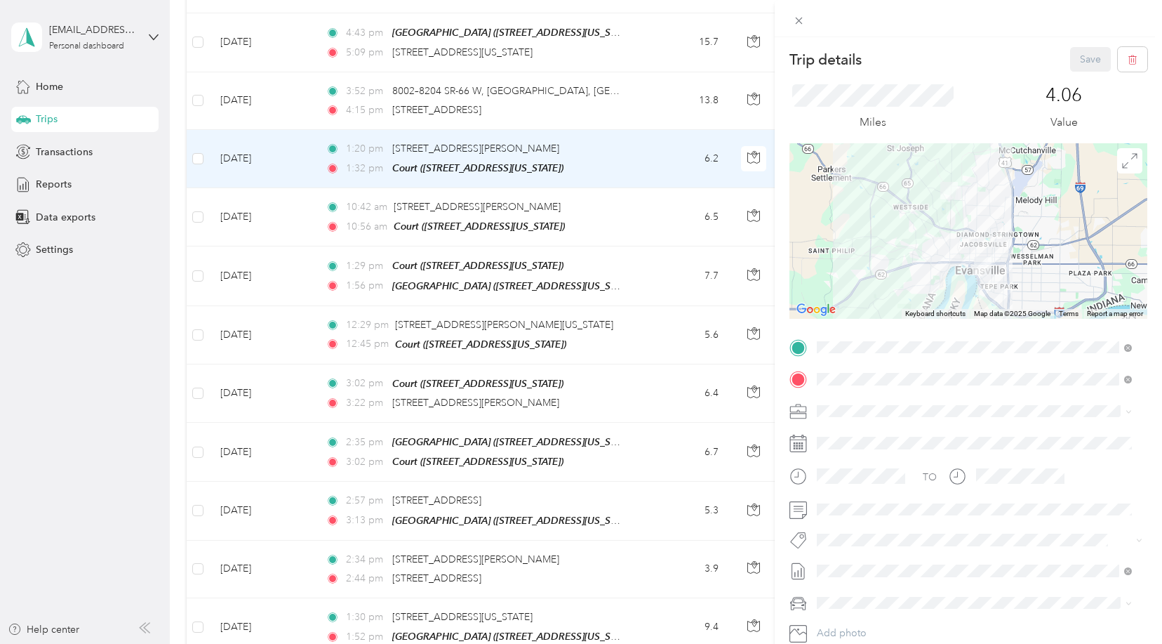
click at [149, 341] on div "Trip details Save This trip cannot be edited because it is either under review,…" at bounding box center [581, 322] width 1162 height 644
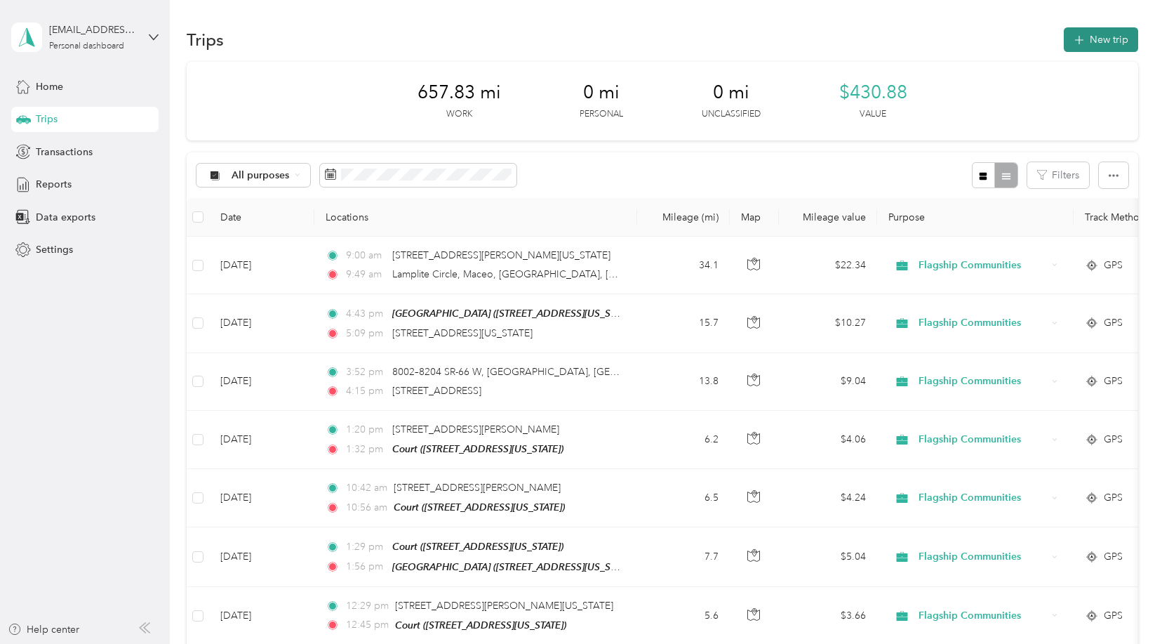
click at [1084, 40] on icon "button" at bounding box center [1079, 40] width 16 height 16
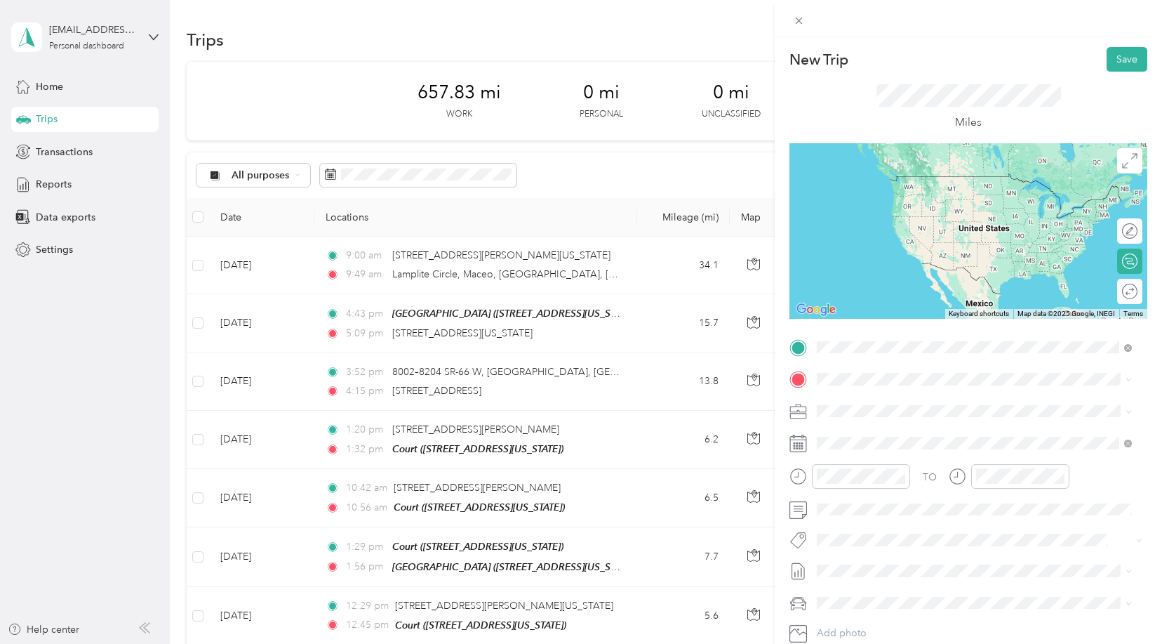
click at [889, 422] on span "825 Sycamore Street, Evansville, 47708, Evansville, Indiana, United States" at bounding box center [914, 419] width 140 height 12
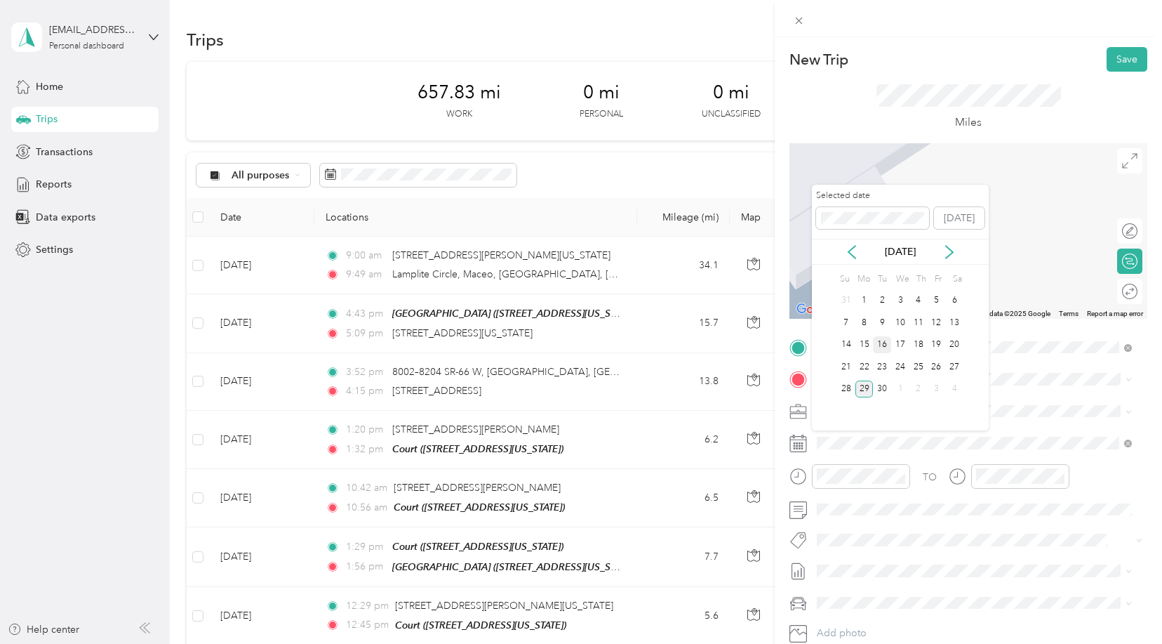
click at [884, 345] on div "16" at bounding box center [882, 345] width 18 height 18
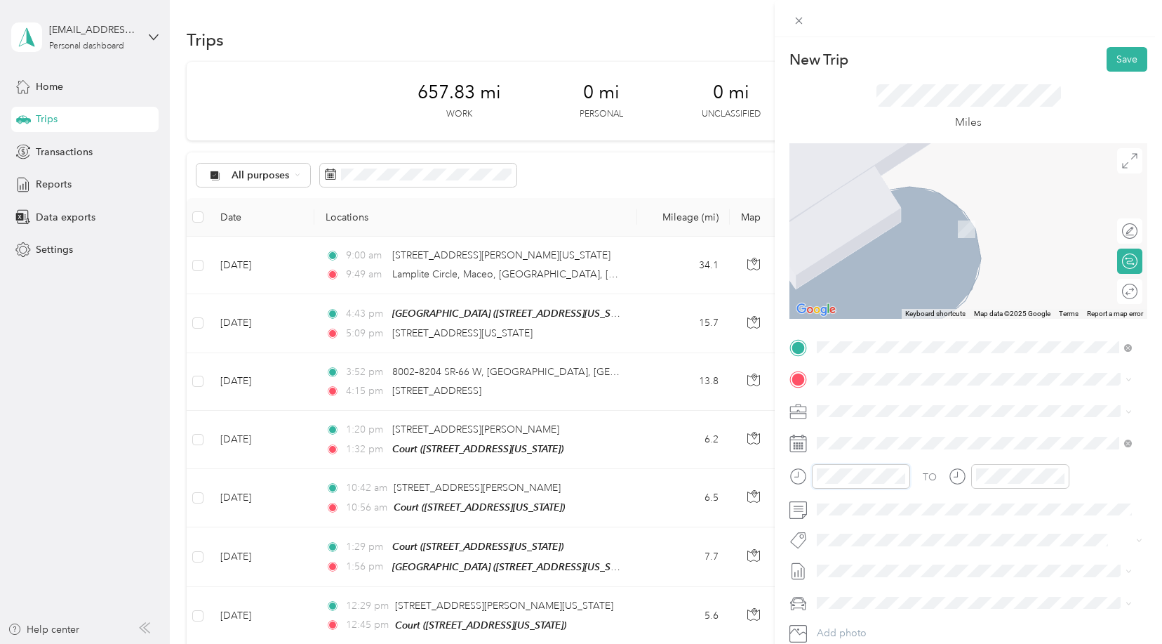
click at [796, 476] on div at bounding box center [850, 476] width 121 height 25
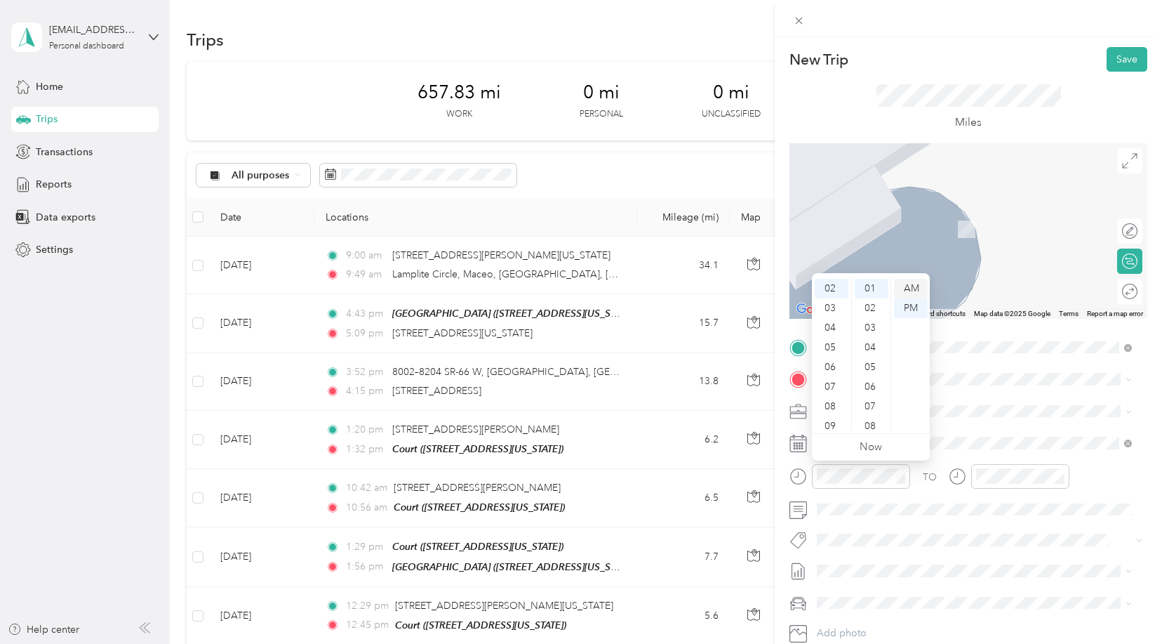
click at [920, 290] on div "AM" at bounding box center [911, 289] width 34 height 20
click at [836, 418] on div "11" at bounding box center [832, 421] width 34 height 20
click at [875, 296] on div "12" at bounding box center [872, 294] width 34 height 20
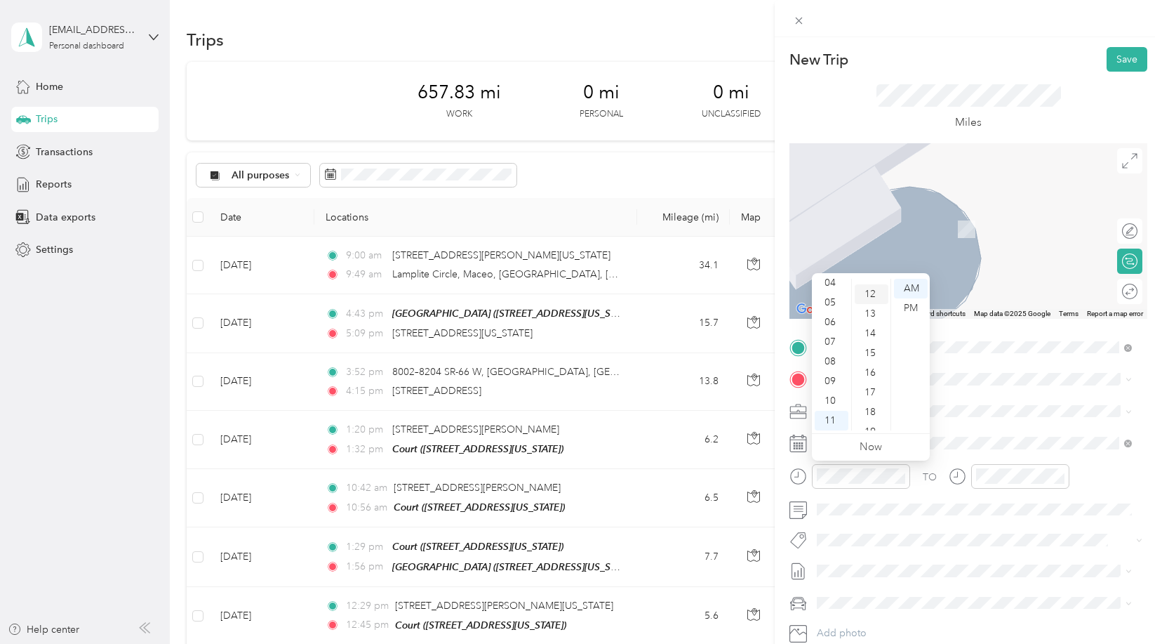
scroll to position [236, 0]
click at [915, 287] on div "AM" at bounding box center [911, 289] width 34 height 20
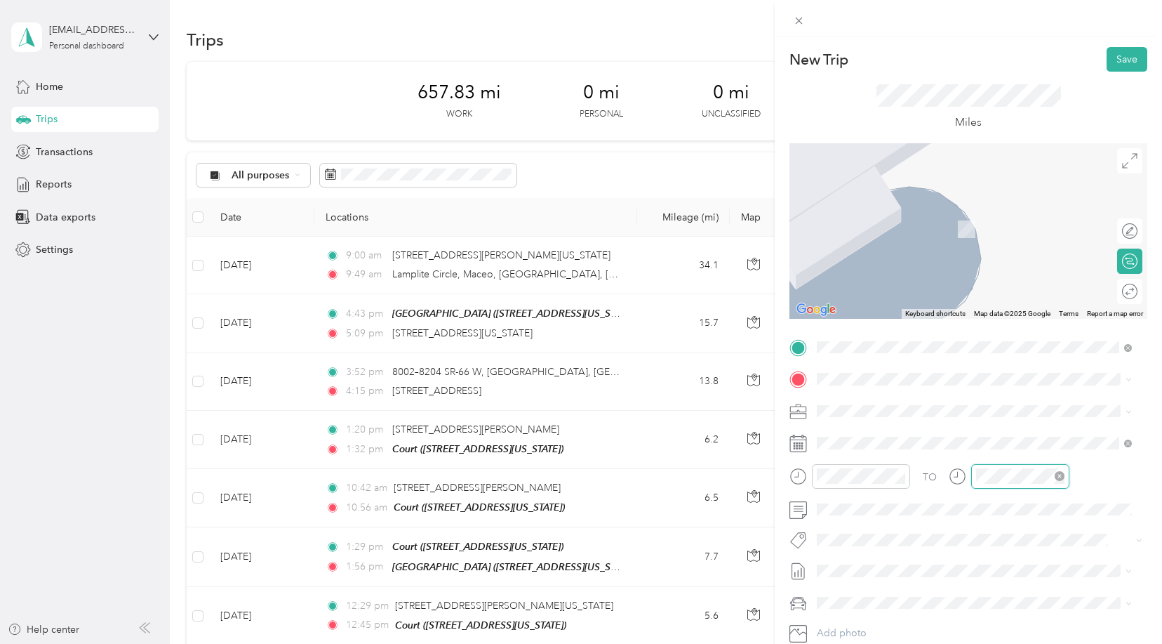
click at [974, 473] on div at bounding box center [1020, 476] width 98 height 25
click at [993, 420] on div "11" at bounding box center [991, 421] width 34 height 20
click at [1025, 347] on div "29" at bounding box center [1031, 348] width 34 height 20
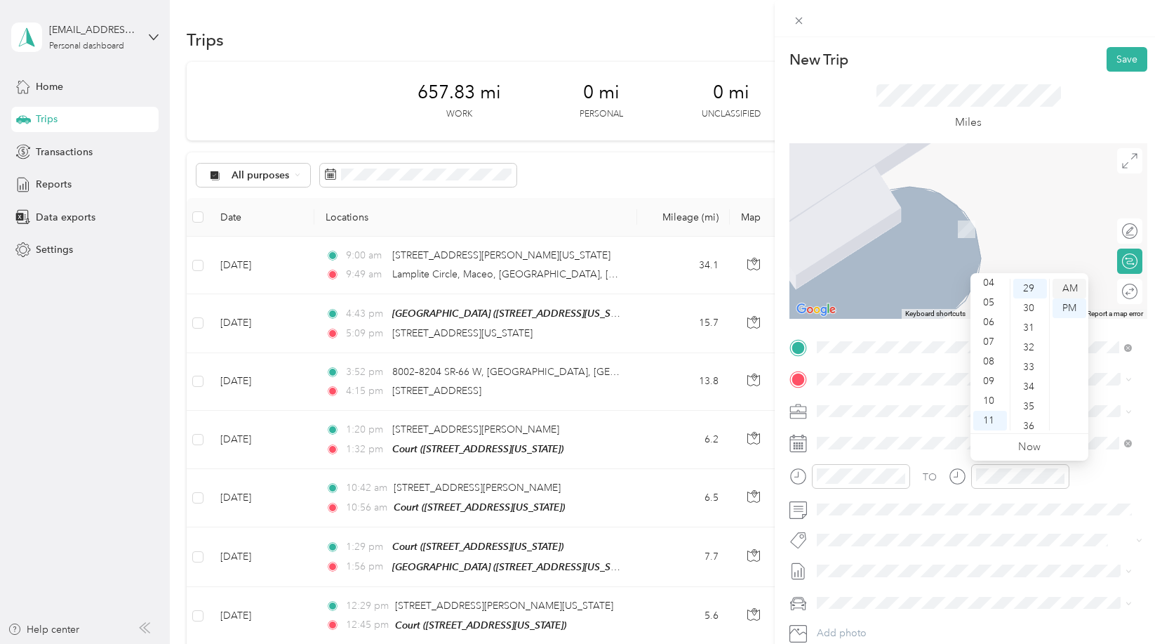
click at [1066, 288] on div "AM" at bounding box center [1070, 289] width 34 height 20
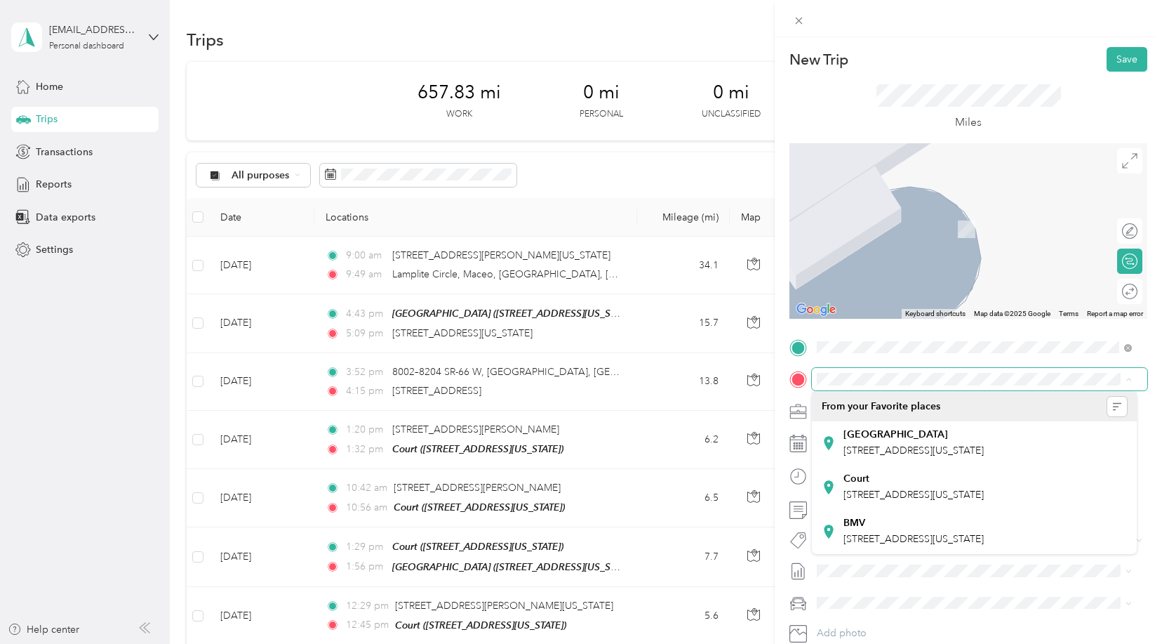
scroll to position [0, 0]
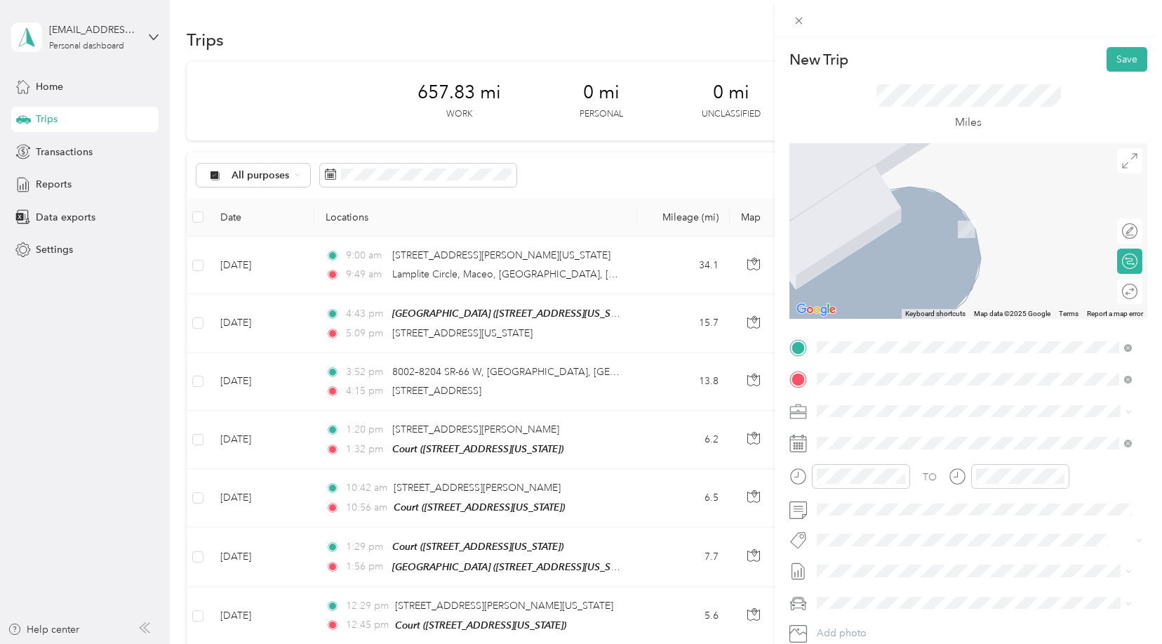
click at [903, 435] on span "5901 N Saint Joseph Ave Evansville, Indiana 47720, United States" at bounding box center [953, 429] width 218 height 13
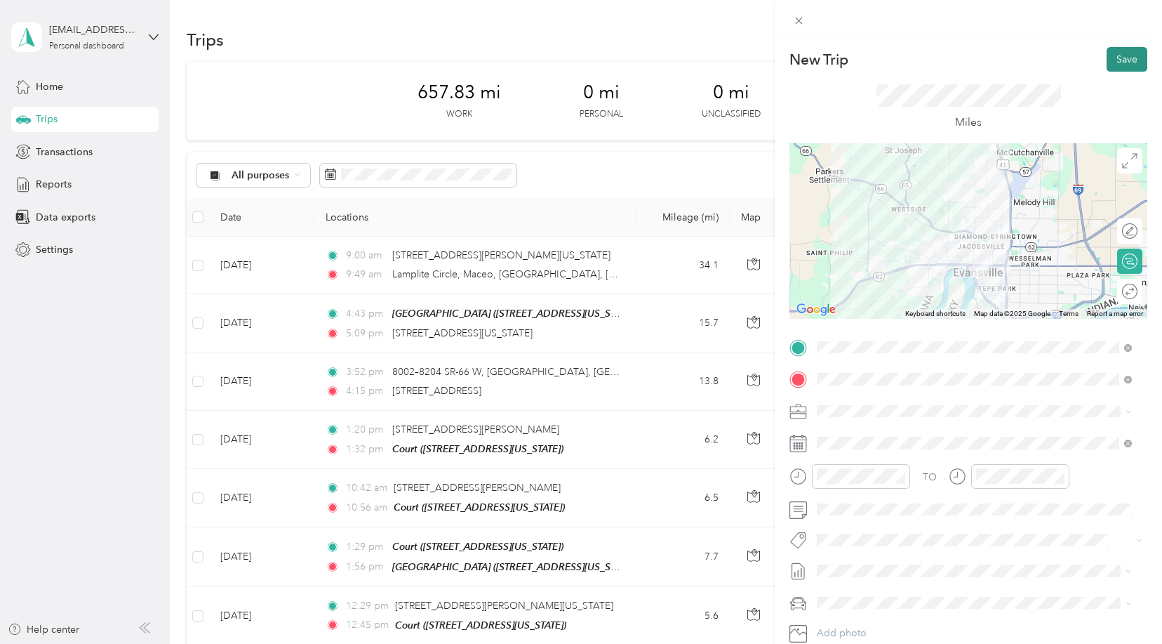
click at [1115, 58] on button "Save" at bounding box center [1127, 59] width 41 height 25
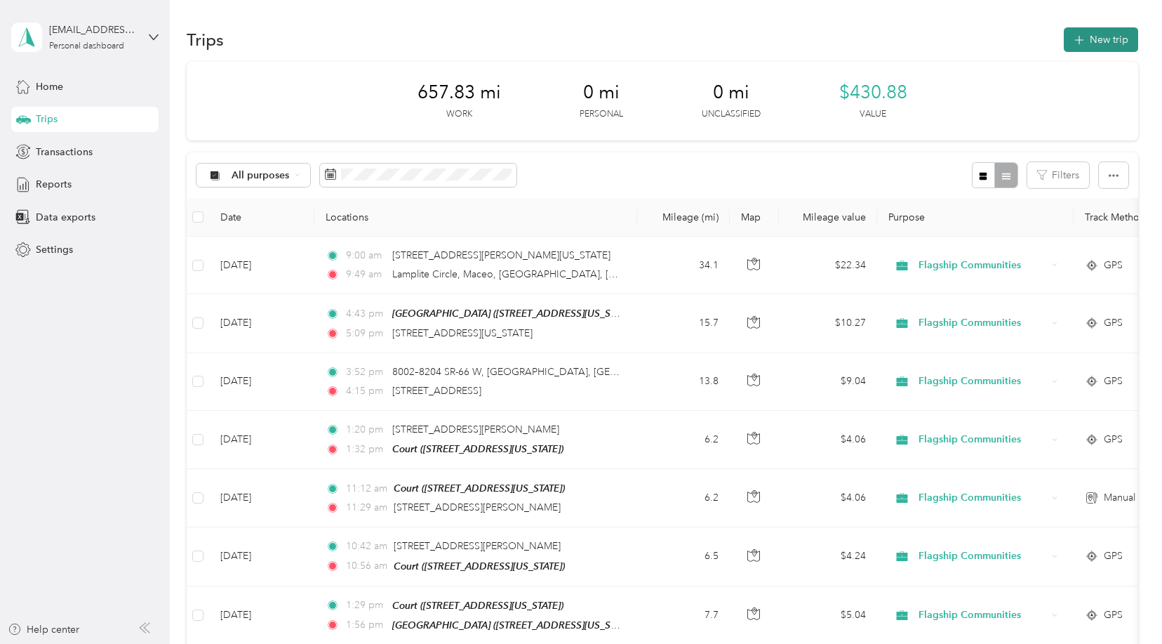
click at [1103, 36] on button "New trip" at bounding box center [1101, 39] width 74 height 25
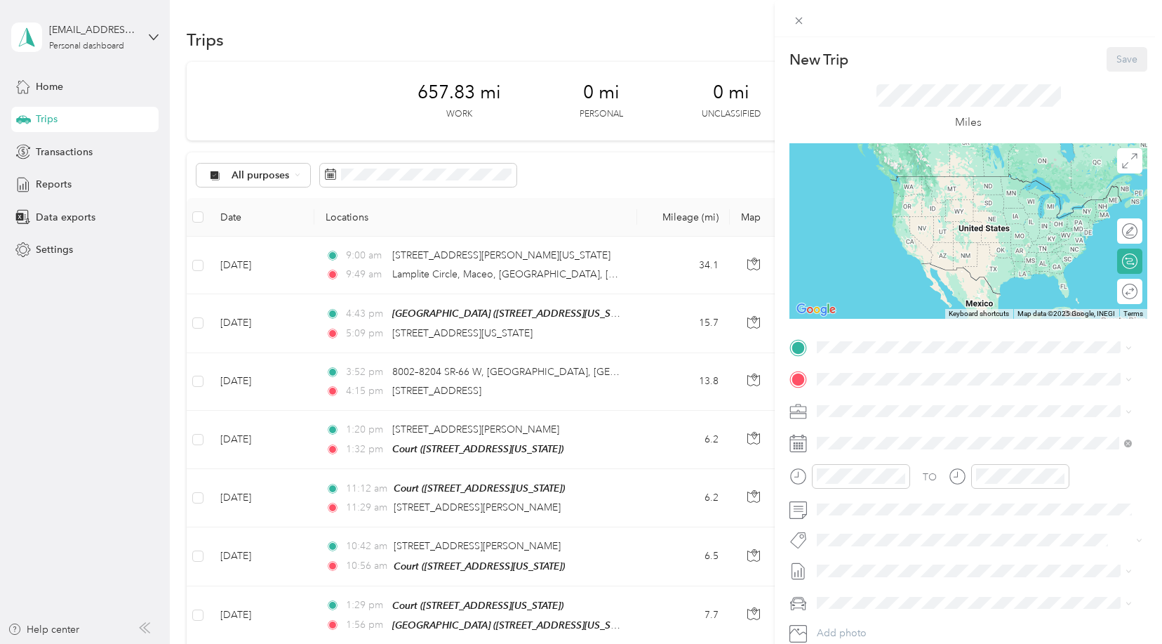
click at [915, 466] on div "Court 825 Sycamore Street, Evansville, 47708, Evansville, Indiana, United States" at bounding box center [914, 451] width 140 height 29
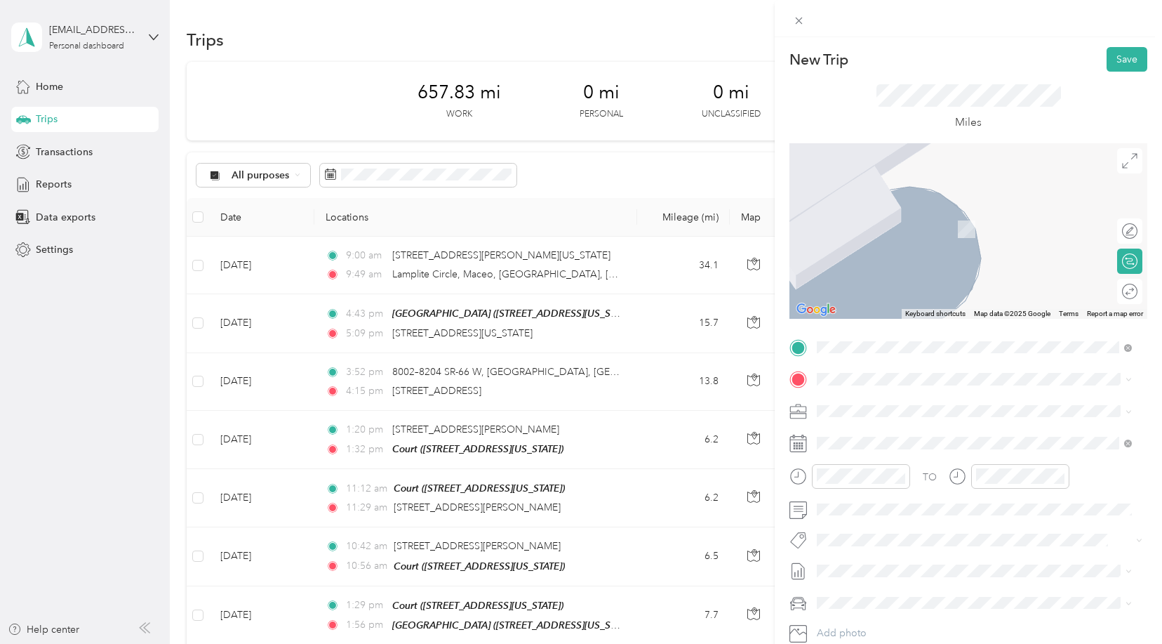
click at [919, 432] on span "5901 N Saint Joseph Ave Evansville, Indiana 47720, United States" at bounding box center [953, 425] width 218 height 13
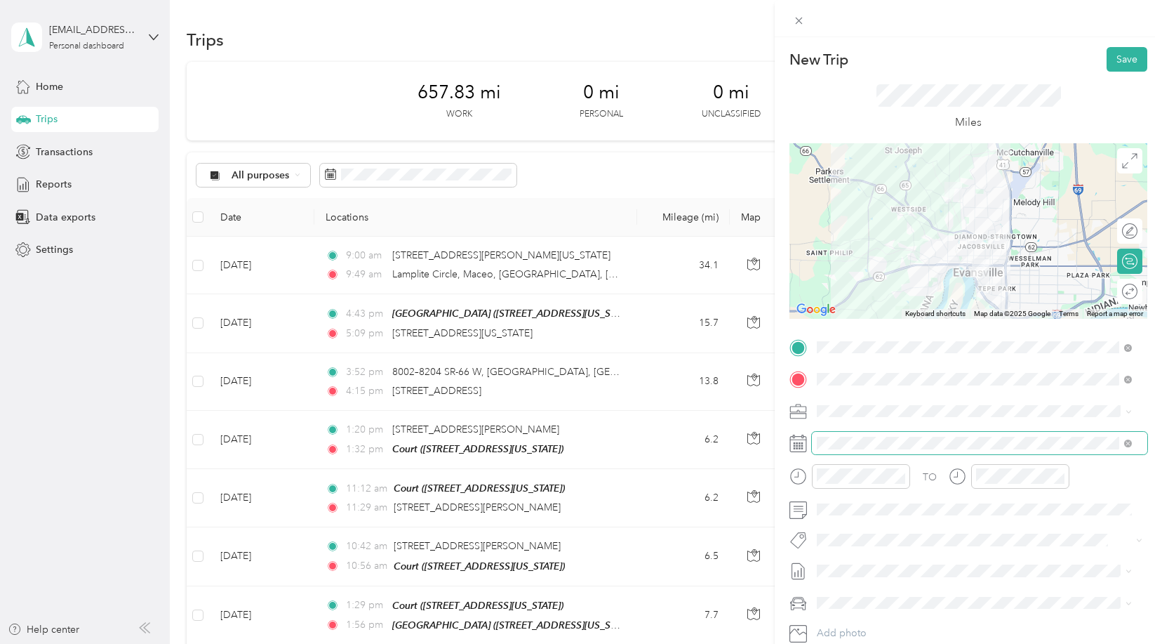
click at [899, 432] on span at bounding box center [980, 443] width 336 height 22
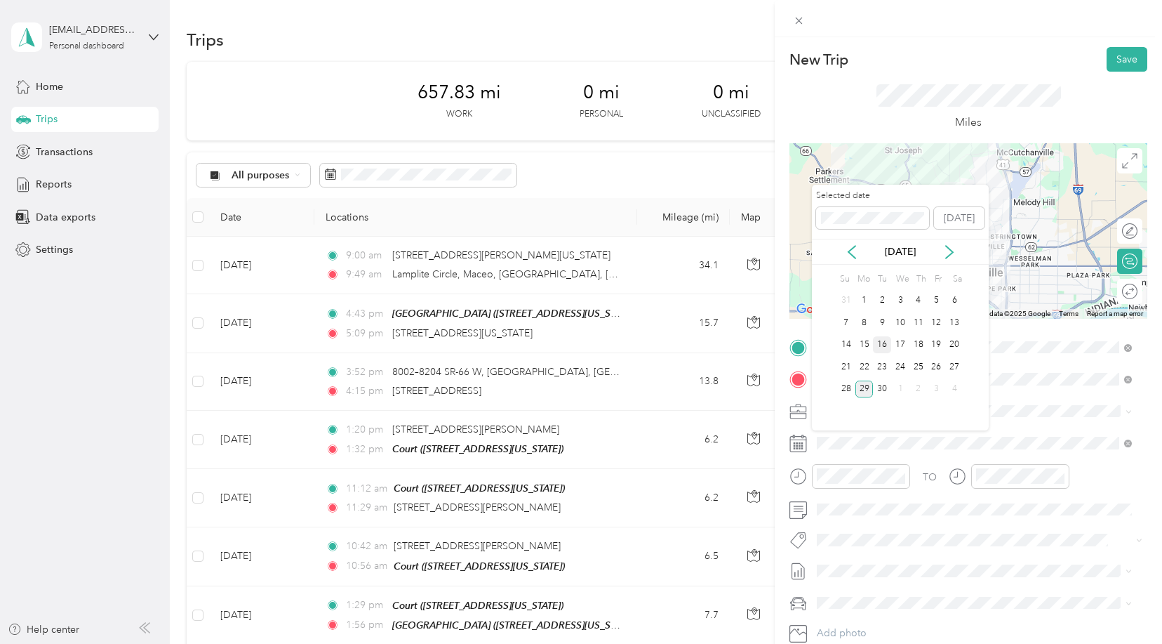
click at [884, 343] on div "16" at bounding box center [882, 345] width 18 height 18
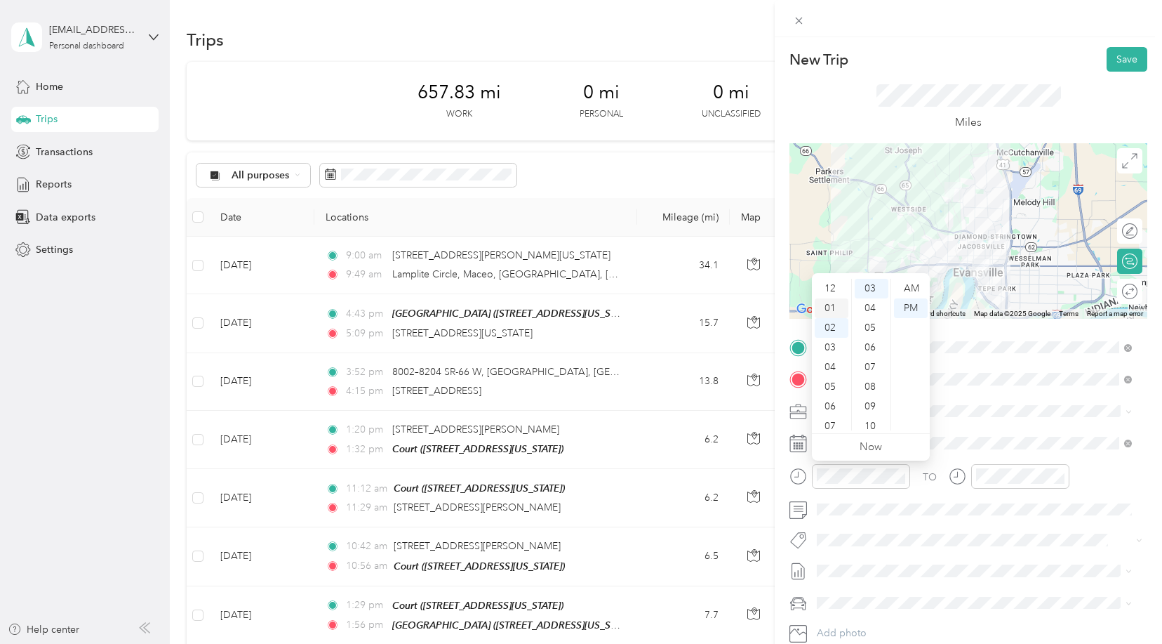
click at [837, 310] on div "01" at bounding box center [832, 308] width 34 height 20
click at [880, 340] on div "45" at bounding box center [872, 342] width 34 height 20
click at [922, 307] on div "PM" at bounding box center [911, 308] width 34 height 20
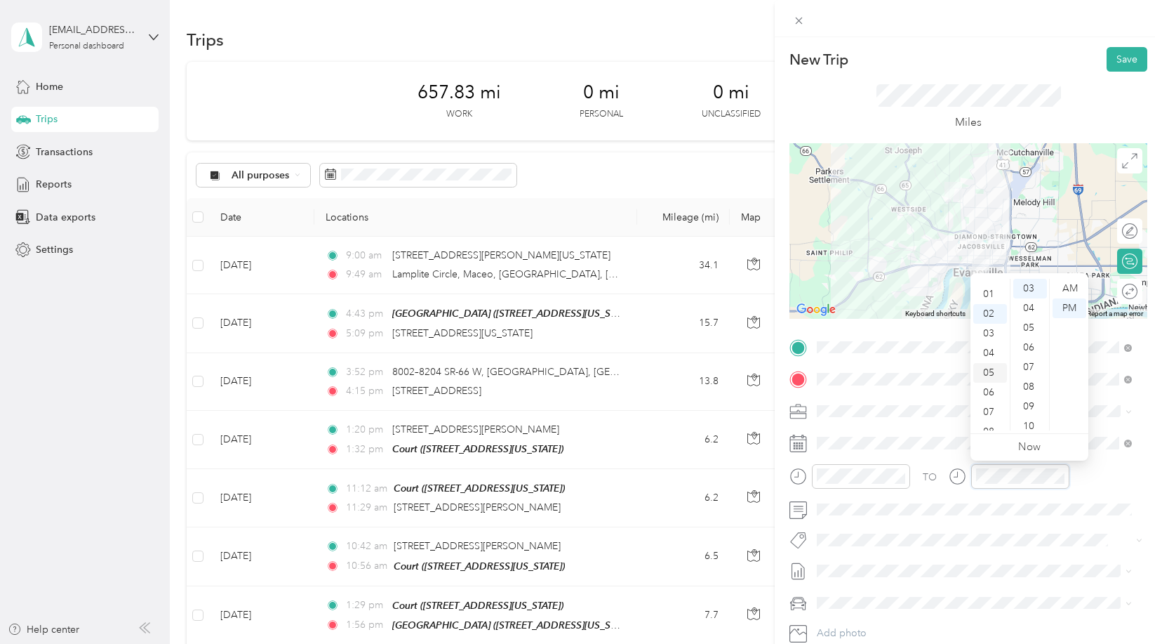
scroll to position [0, 0]
click at [988, 311] on div "01" at bounding box center [991, 308] width 34 height 20
click at [1033, 422] on div "59" at bounding box center [1031, 421] width 34 height 20
click at [1072, 307] on div "PM" at bounding box center [1070, 308] width 34 height 20
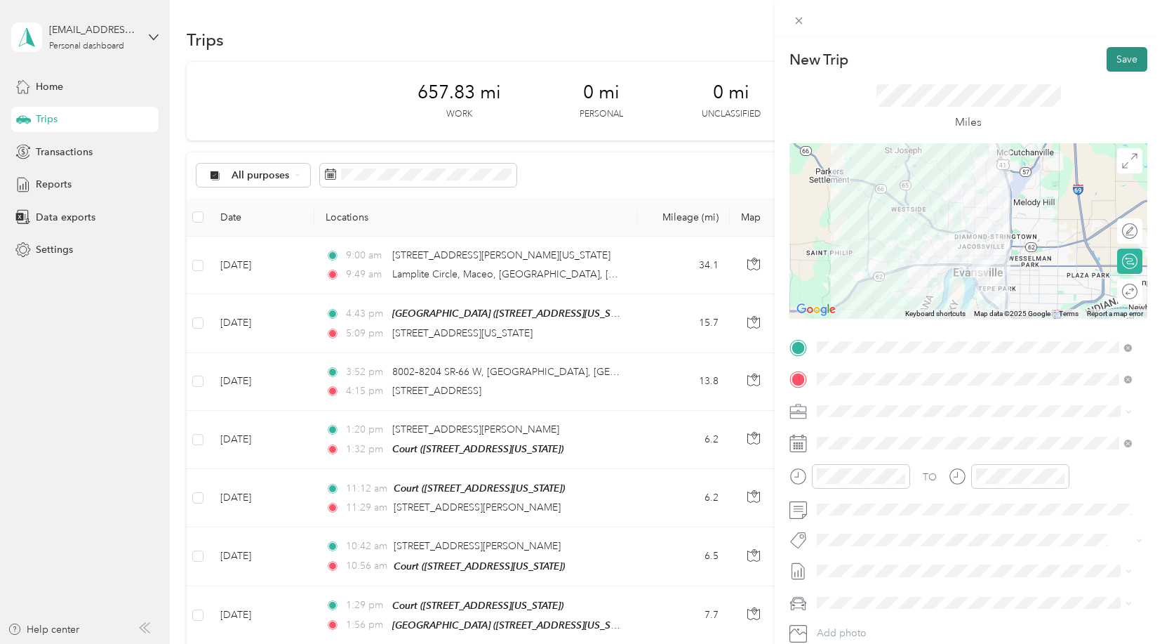
click at [1115, 58] on button "Save" at bounding box center [1127, 59] width 41 height 25
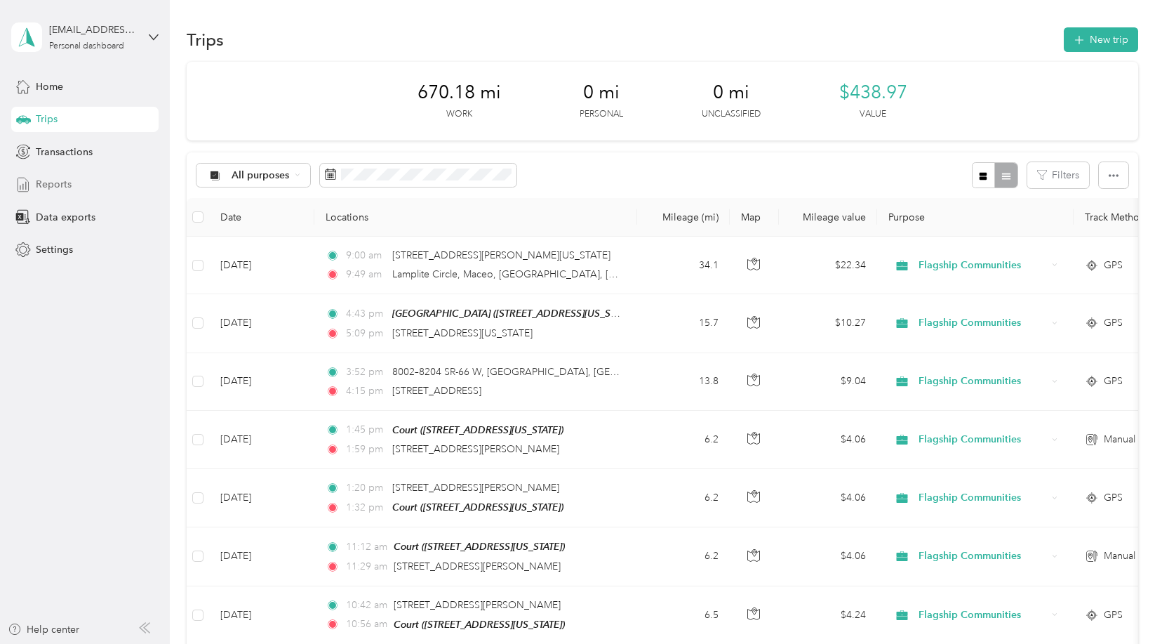
click at [56, 179] on span "Reports" at bounding box center [54, 184] width 36 height 15
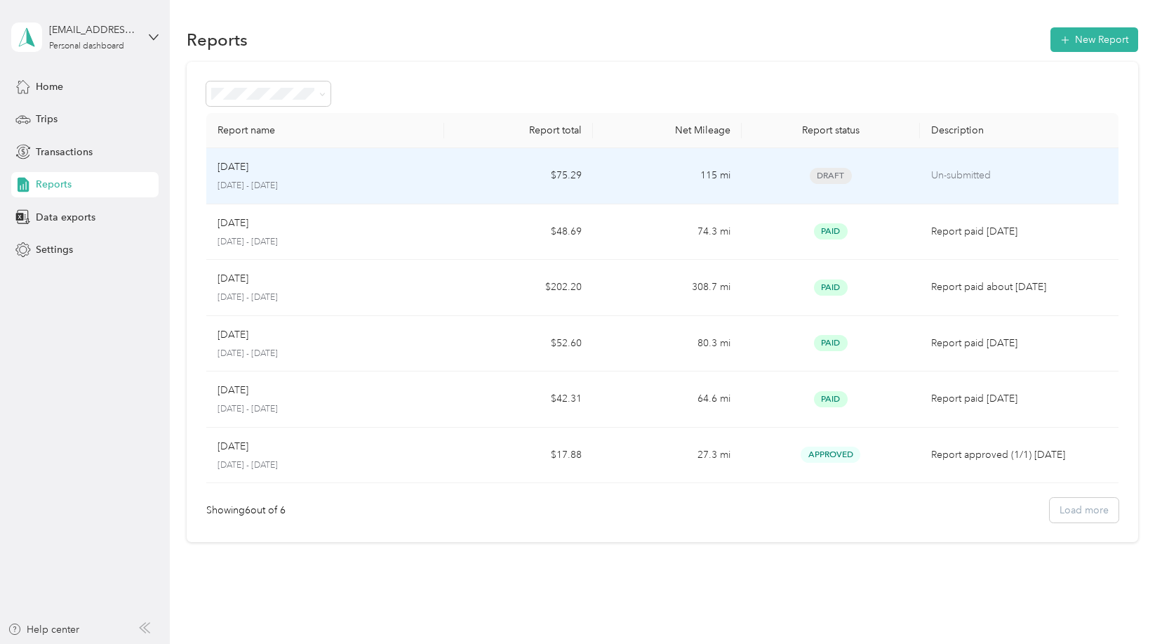
click at [416, 172] on div "[DATE]" at bounding box center [325, 166] width 215 height 15
